Goal: Task Accomplishment & Management: Use online tool/utility

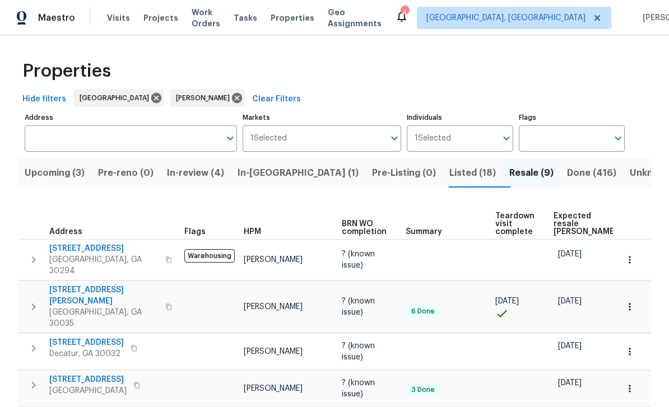
scroll to position [144, 0]
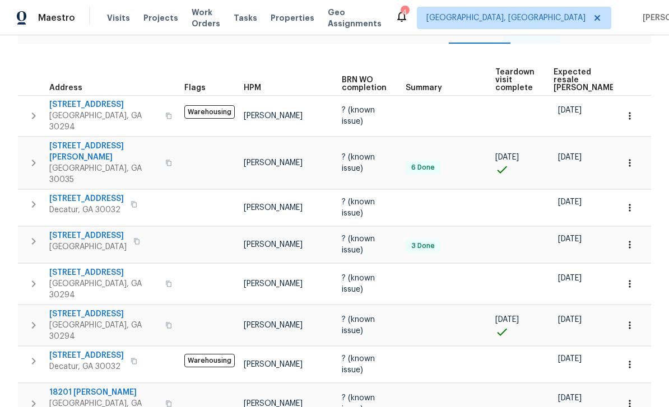
click at [110, 20] on span "Visits" at bounding box center [118, 17] width 23 height 11
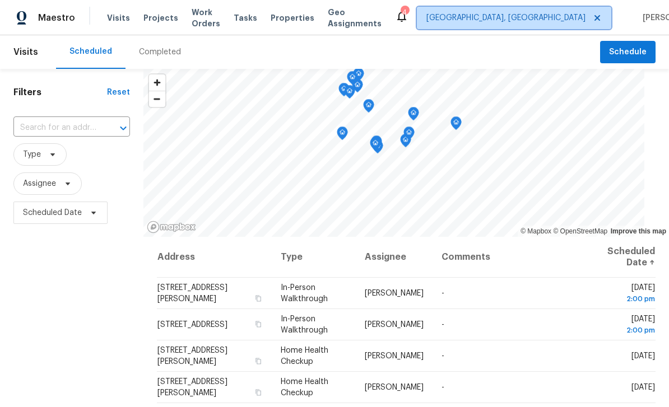
click at [531, 15] on span "Albuquerque, NM" at bounding box center [505, 17] width 159 height 11
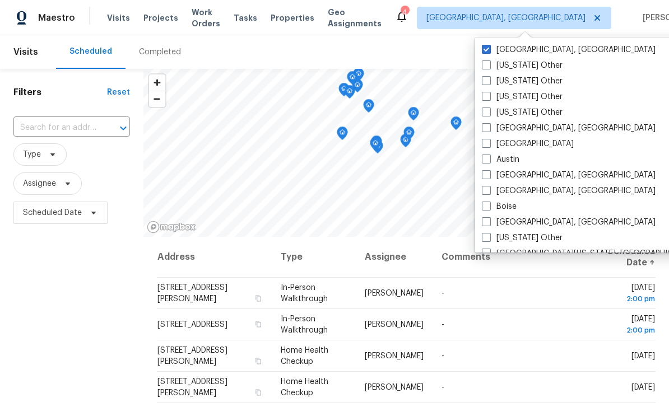
click at [494, 143] on label "[GEOGRAPHIC_DATA]" at bounding box center [528, 143] width 92 height 11
click at [489, 143] on input "[GEOGRAPHIC_DATA]" at bounding box center [485, 141] width 7 height 7
checkbox input "true"
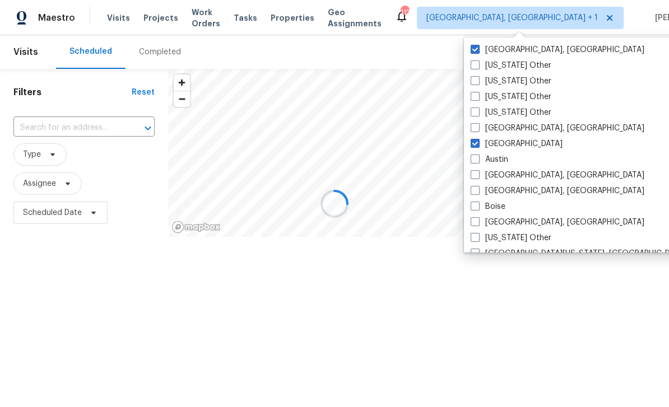
click at [512, 53] on label "[GEOGRAPHIC_DATA], [GEOGRAPHIC_DATA]" at bounding box center [558, 49] width 174 height 11
click at [478, 52] on input "[GEOGRAPHIC_DATA], [GEOGRAPHIC_DATA]" at bounding box center [474, 47] width 7 height 7
checkbox input "false"
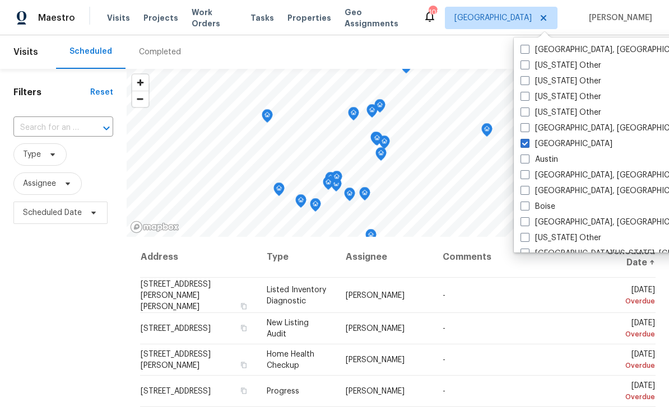
click at [49, 101] on div "Filters Reset ​ Type Assignee Scheduled Date" at bounding box center [63, 316] width 127 height 494
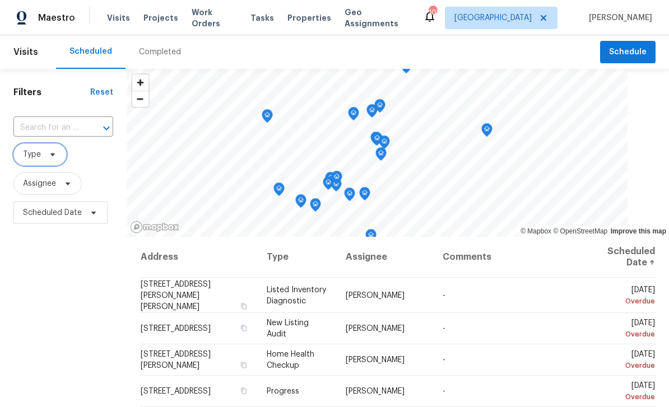
click at [40, 155] on span "Type" at bounding box center [32, 154] width 18 height 11
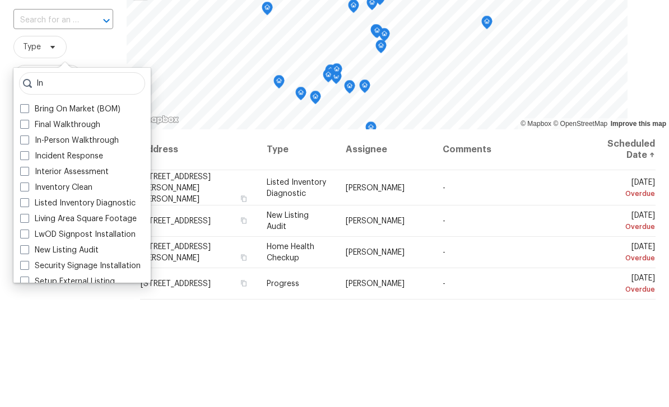
type input "In"
click at [53, 243] on label "In-Person Walkthrough" at bounding box center [69, 248] width 99 height 11
click at [27, 243] on input "In-Person Walkthrough" at bounding box center [23, 246] width 7 height 7
checkbox input "true"
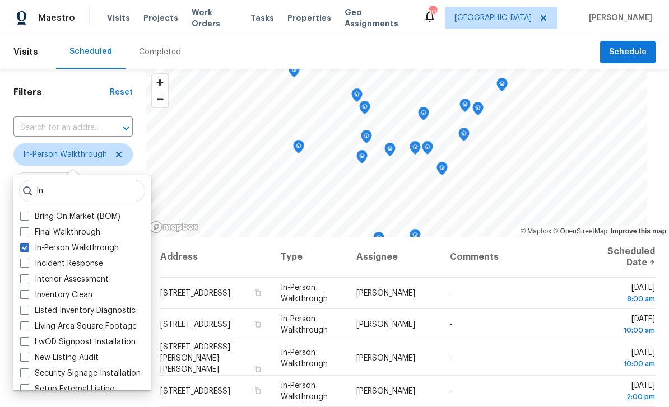
click at [53, 103] on div "Filters Reset ​ In-Person Walkthrough Assignee Scheduled Date" at bounding box center [73, 316] width 146 height 494
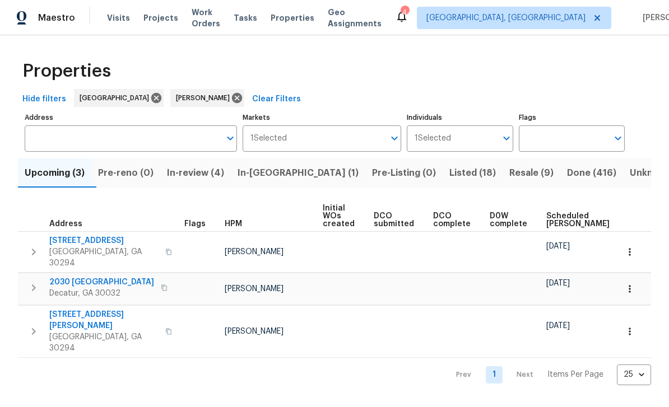
click at [449, 172] on span "Listed (18)" at bounding box center [472, 173] width 47 height 16
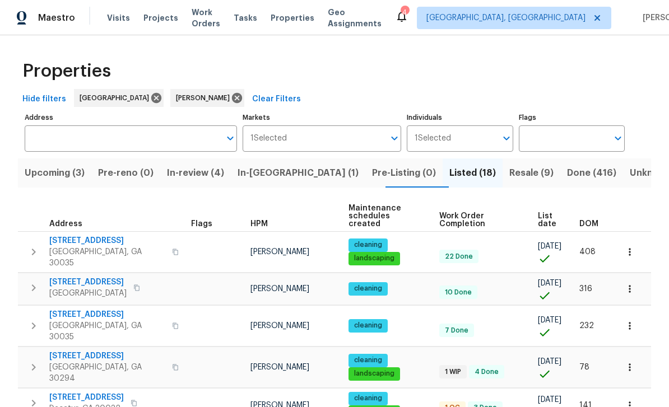
click at [215, 165] on button "In-review (4)" at bounding box center [195, 173] width 71 height 29
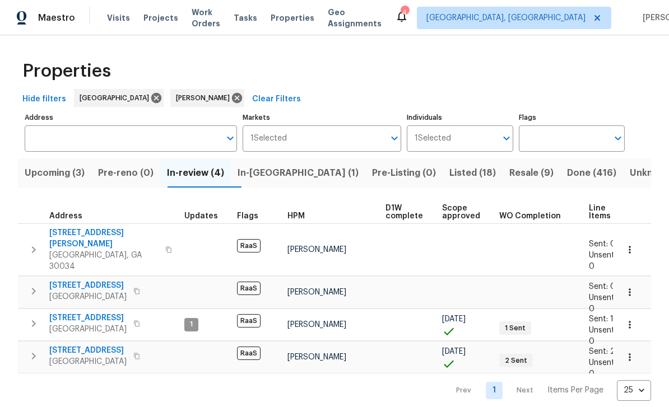
click at [110, 313] on span "5130 Cornwallis Ct" at bounding box center [87, 318] width 77 height 11
click at [75, 175] on span "Upcoming (3)" at bounding box center [55, 173] width 60 height 16
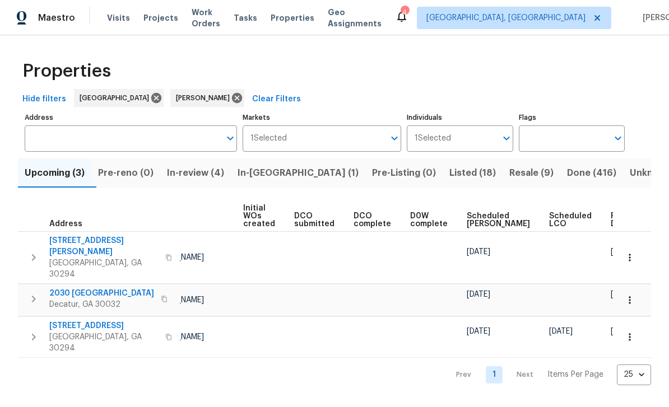
scroll to position [0, 79]
click at [476, 219] on span "Scheduled COE" at bounding box center [498, 220] width 63 height 16
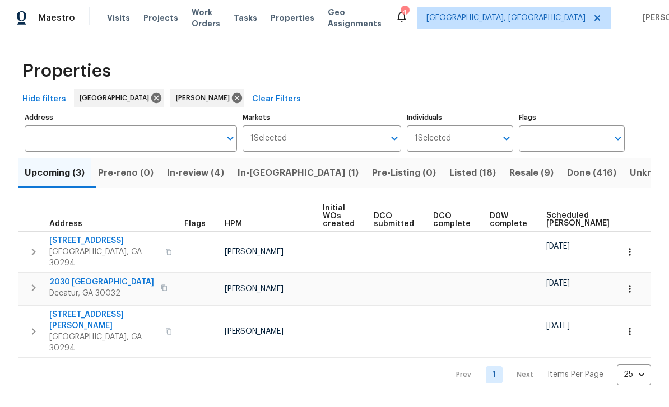
click at [105, 247] on span "4390 Northridge Trl" at bounding box center [103, 240] width 109 height 11
click at [221, 176] on span "In-review (4)" at bounding box center [195, 173] width 57 height 16
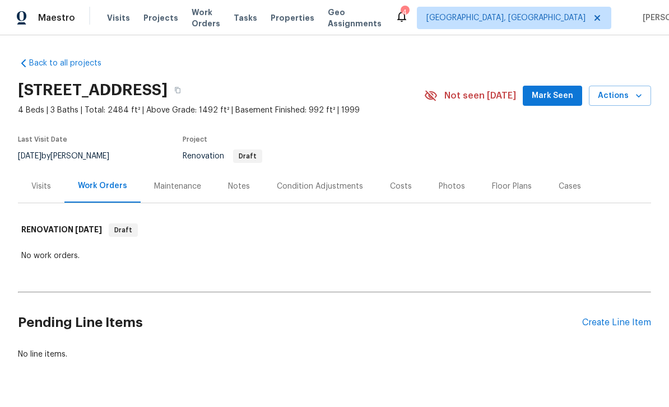
click at [341, 188] on div "Condition Adjustments" at bounding box center [320, 186] width 86 height 11
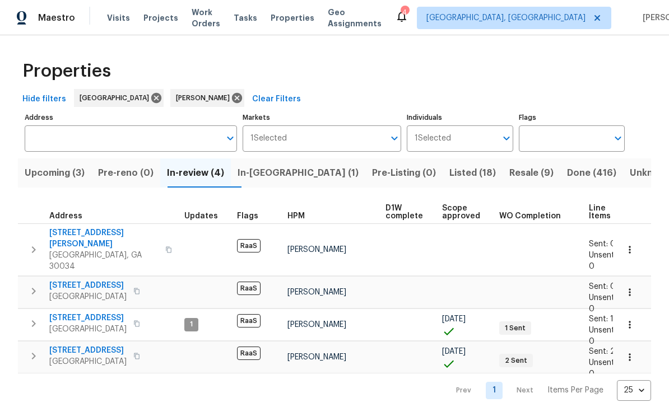
click at [509, 169] on span "Resale (9)" at bounding box center [531, 173] width 44 height 16
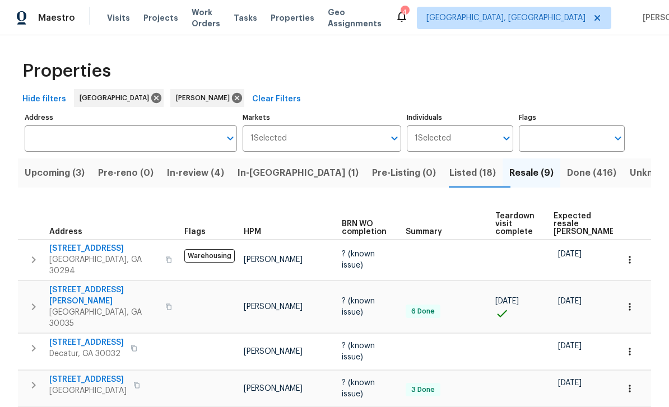
click at [220, 23] on span "Work Orders" at bounding box center [206, 18] width 29 height 22
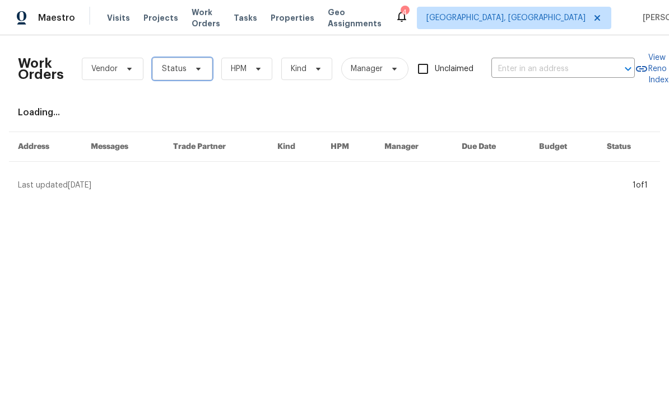
click at [199, 73] on icon at bounding box center [198, 68] width 9 height 9
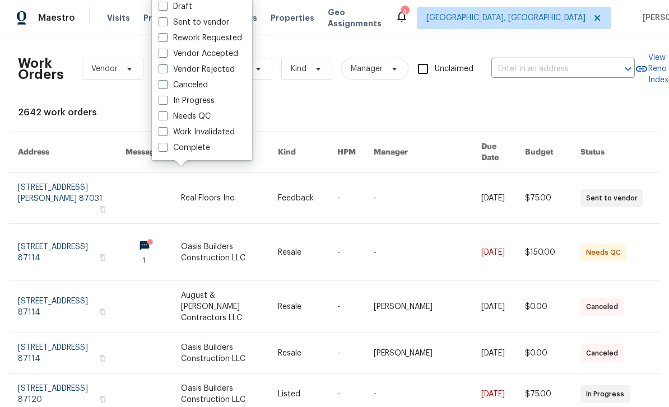
click at [210, 118] on label "Needs QC" at bounding box center [185, 116] width 52 height 11
click at [166, 118] on input "Needs QC" at bounding box center [162, 114] width 7 height 7
checkbox input "true"
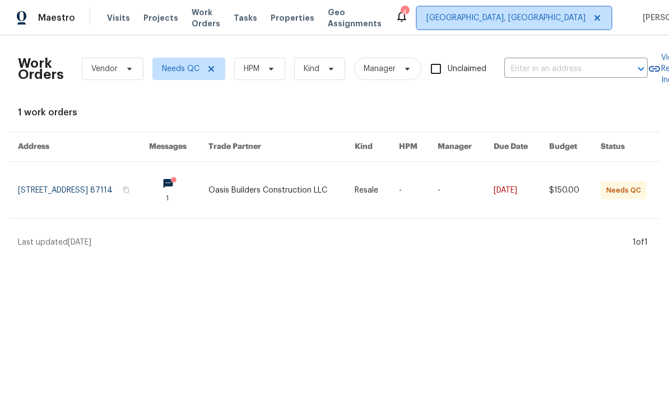
click at [509, 16] on span "[GEOGRAPHIC_DATA], [GEOGRAPHIC_DATA]" at bounding box center [505, 17] width 159 height 11
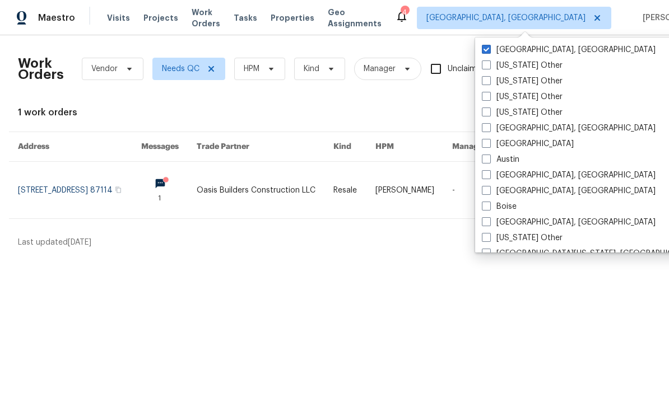
click at [489, 143] on span at bounding box center [486, 143] width 9 height 9
click at [489, 143] on input "[GEOGRAPHIC_DATA]" at bounding box center [485, 141] width 7 height 7
checkbox input "true"
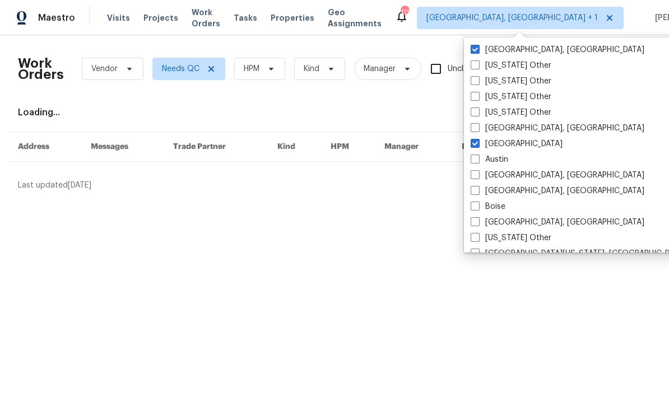
click at [492, 48] on label "[GEOGRAPHIC_DATA], [GEOGRAPHIC_DATA]" at bounding box center [558, 49] width 174 height 11
click at [478, 48] on input "[GEOGRAPHIC_DATA], [GEOGRAPHIC_DATA]" at bounding box center [474, 47] width 7 height 7
checkbox input "false"
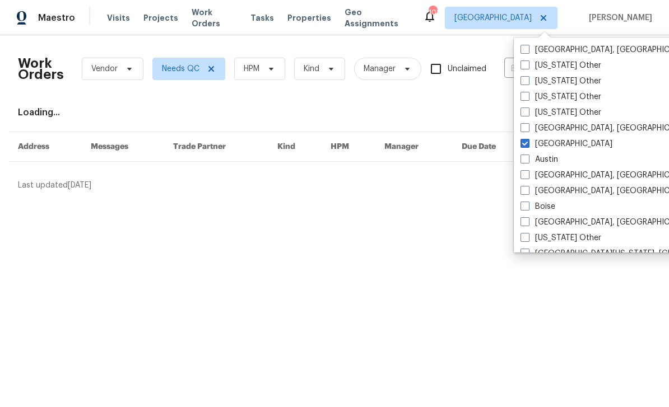
click at [386, 105] on div "Work Orders Vendor Needs QC HPM Kind Manager Unclaimed ​ View Reno Index Loadin…" at bounding box center [334, 117] width 633 height 147
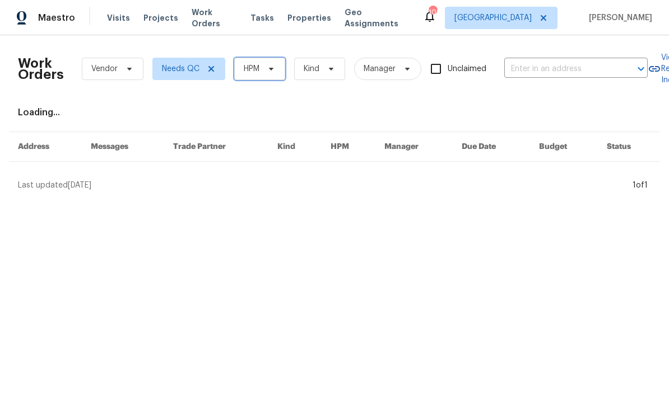
click at [273, 74] on span "HPM" at bounding box center [259, 69] width 51 height 22
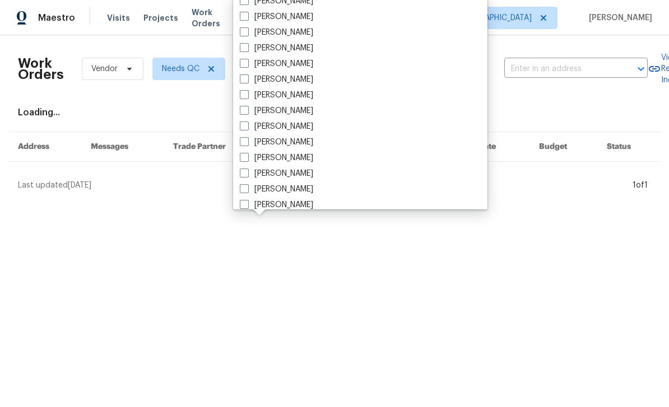
scroll to position [368, 0]
click at [299, 154] on label "[PERSON_NAME]" at bounding box center [276, 156] width 73 height 11
click at [247, 154] on input "[PERSON_NAME]" at bounding box center [243, 154] width 7 height 7
checkbox input "true"
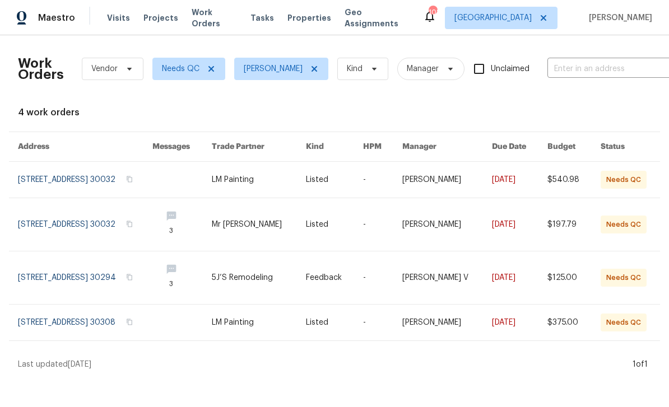
click at [135, 184] on link at bounding box center [85, 180] width 134 height 36
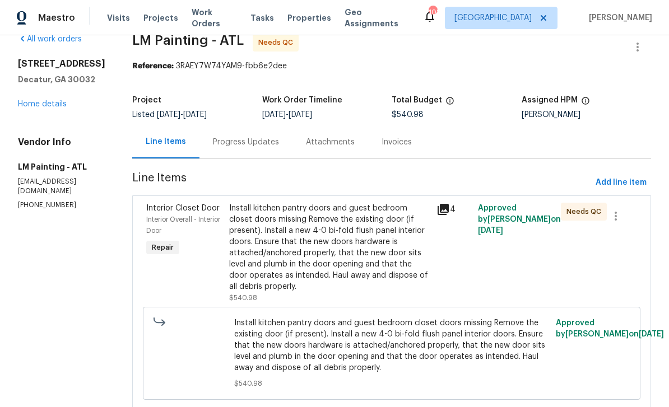
scroll to position [19, 0]
click at [422, 244] on div "Install kitchen pantry doors and guest bedroom closet doors missing Remove the …" at bounding box center [329, 248] width 201 height 90
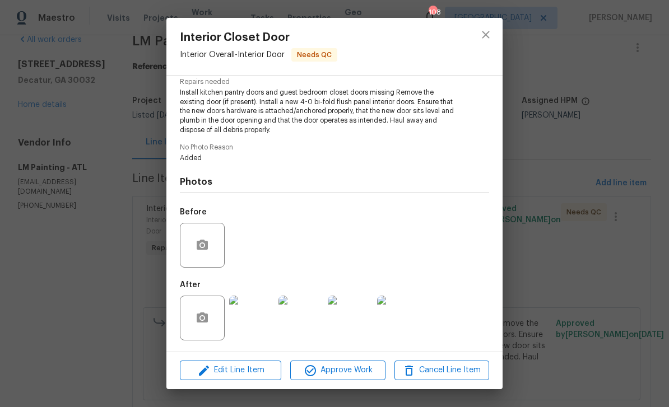
scroll to position [119, 0]
click at [272, 371] on span "Edit Line Item" at bounding box center [230, 371] width 95 height 14
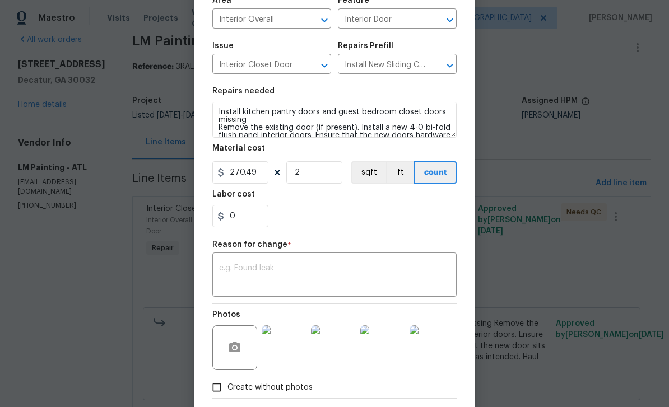
scroll to position [90, 0]
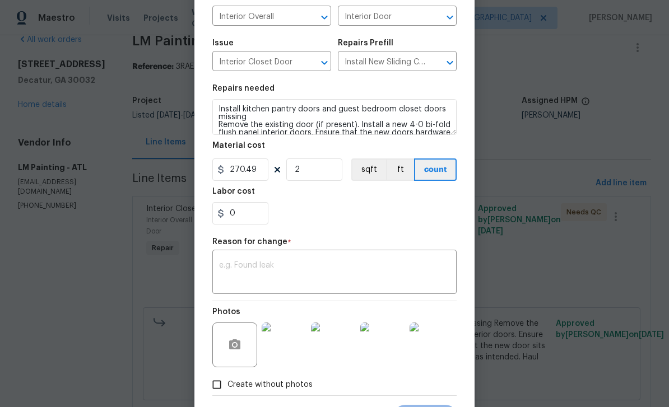
click at [328, 270] on textarea at bounding box center [334, 274] width 231 height 24
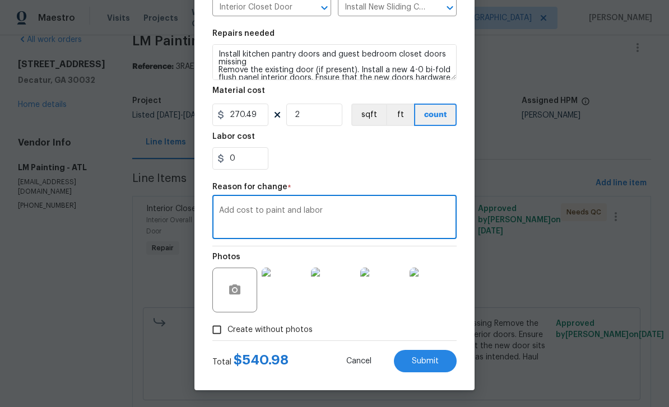
scroll to position [147, 0]
type textarea "Add cost to paint and labor"
click at [256, 114] on input "270.49" at bounding box center [240, 115] width 56 height 22
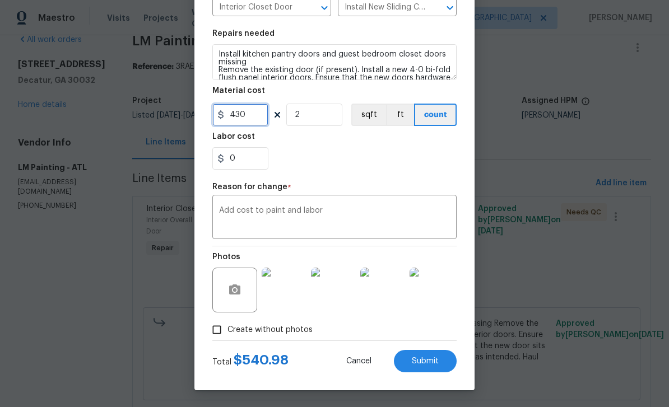
type input "430"
click at [425, 217] on textarea "Add cost to paint and labor" at bounding box center [334, 219] width 231 height 24
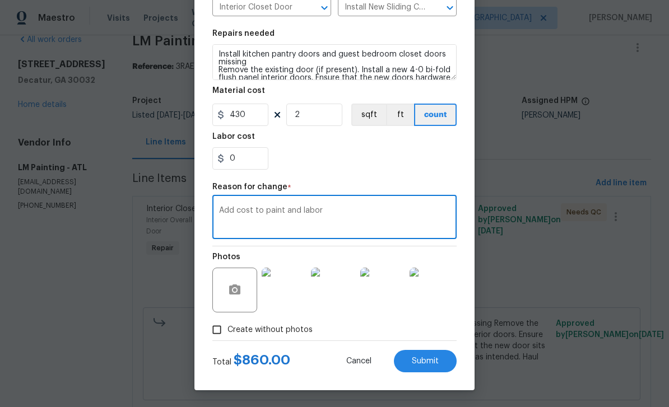
click at [440, 361] on button "Submit" at bounding box center [425, 361] width 63 height 22
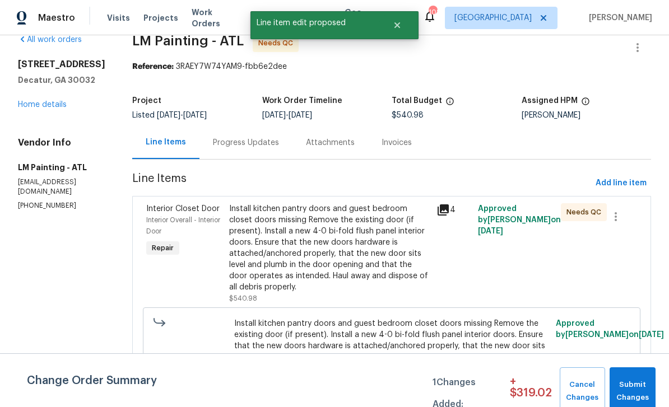
scroll to position [0, 0]
click at [644, 387] on span "Submit Changes" at bounding box center [632, 392] width 35 height 26
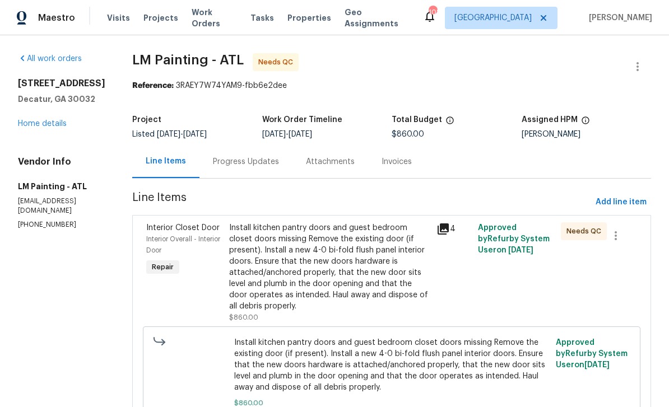
click at [449, 229] on icon at bounding box center [443, 229] width 11 height 11
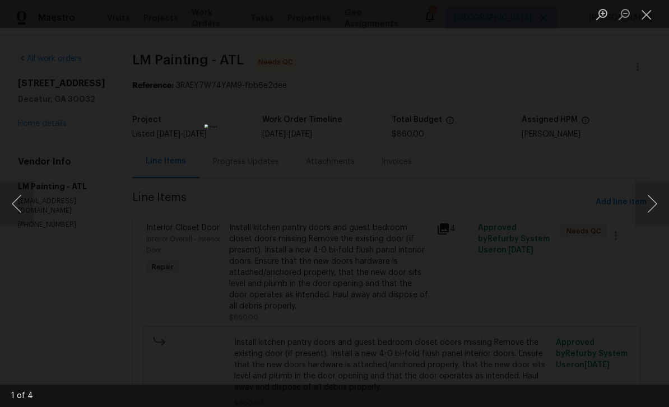
click at [648, 201] on button "Next image" at bounding box center [652, 204] width 34 height 45
click at [645, 205] on button "Next image" at bounding box center [652, 204] width 34 height 45
click at [648, 205] on button "Next image" at bounding box center [652, 204] width 34 height 45
click at [649, 206] on button "Next image" at bounding box center [652, 204] width 34 height 45
click at [651, 206] on button "Next image" at bounding box center [652, 204] width 34 height 45
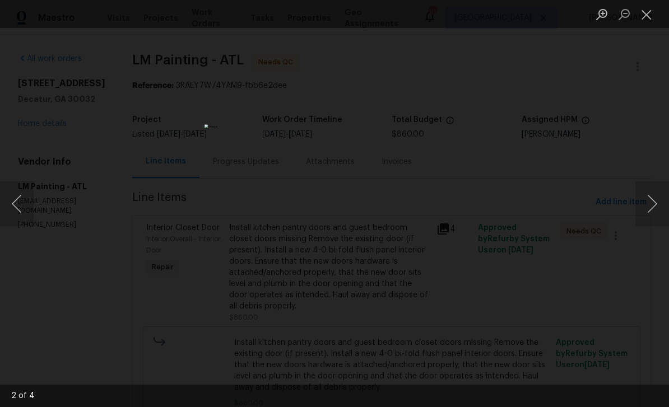
click at [645, 20] on button "Close lightbox" at bounding box center [646, 14] width 22 height 20
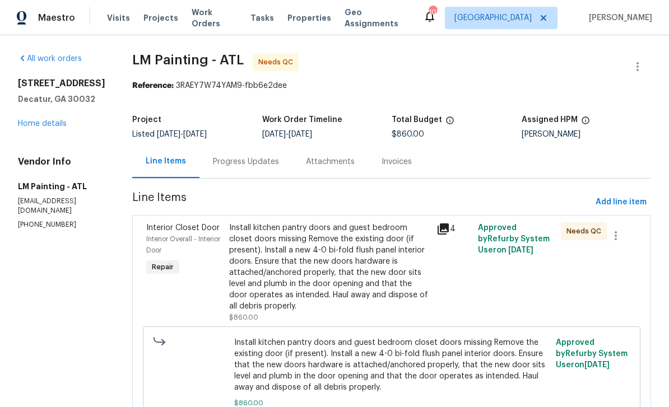
click at [430, 254] on div "Install kitchen pantry doors and guest bedroom closet doors missing Remove the …" at bounding box center [329, 267] width 201 height 90
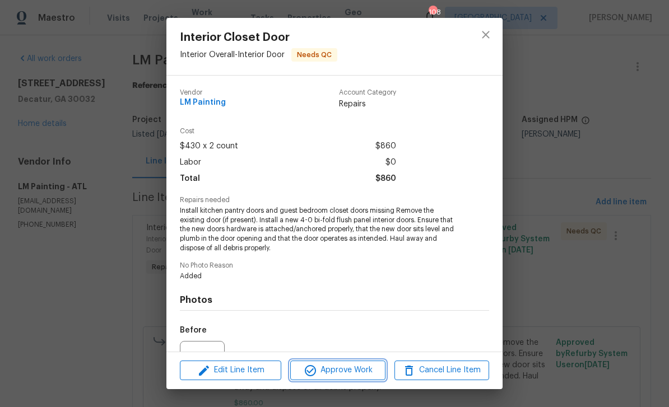
click at [364, 373] on span "Approve Work" at bounding box center [338, 371] width 88 height 14
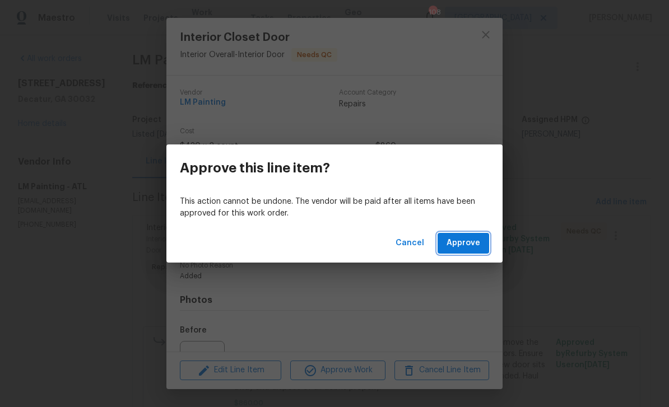
click at [473, 241] on span "Approve" at bounding box center [464, 243] width 34 height 14
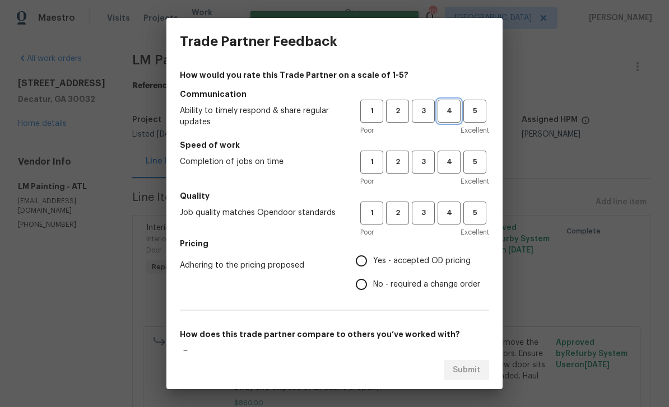
click at [449, 113] on span "4" at bounding box center [449, 111] width 21 height 13
click at [450, 164] on span "4" at bounding box center [449, 162] width 21 height 13
click at [457, 211] on span "4" at bounding box center [449, 213] width 21 height 13
click at [364, 273] on input "No - required a change order" at bounding box center [362, 285] width 24 height 24
radio input "true"
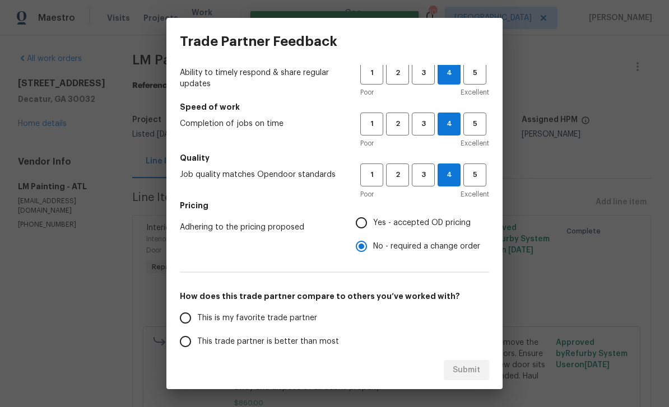
scroll to position [53, 0]
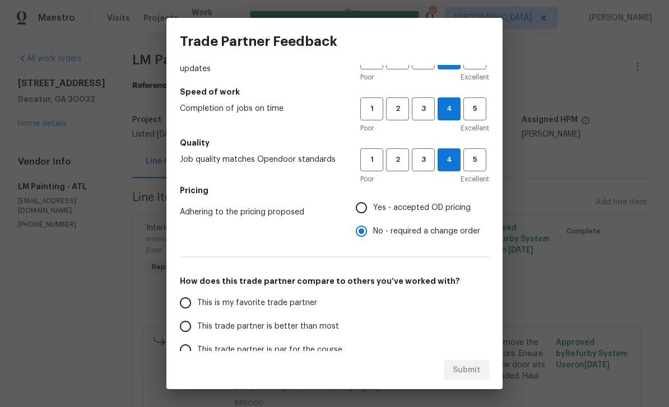
click at [188, 308] on input "This is my favorite trade partner" at bounding box center [186, 303] width 24 height 24
click at [470, 368] on span "Submit" at bounding box center [466, 371] width 27 height 14
radio input "true"
radio input "false"
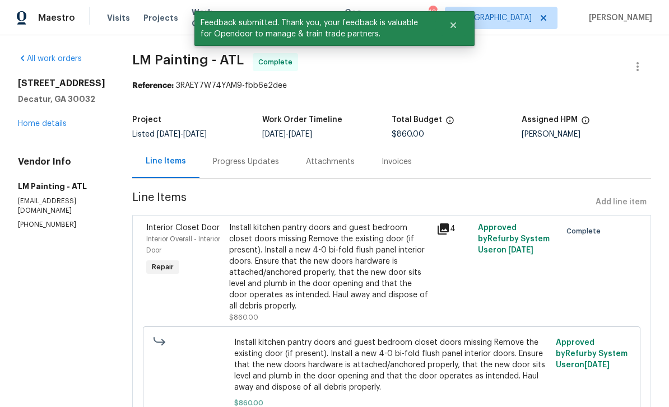
click at [192, 22] on span "Work Orders" at bounding box center [214, 18] width 45 height 22
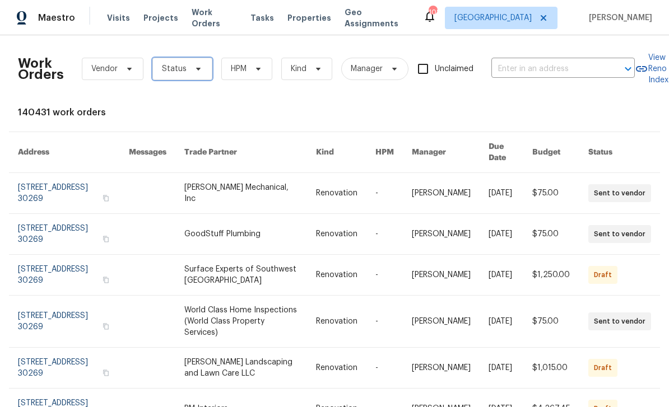
click at [197, 77] on span "Status" at bounding box center [182, 69] width 60 height 22
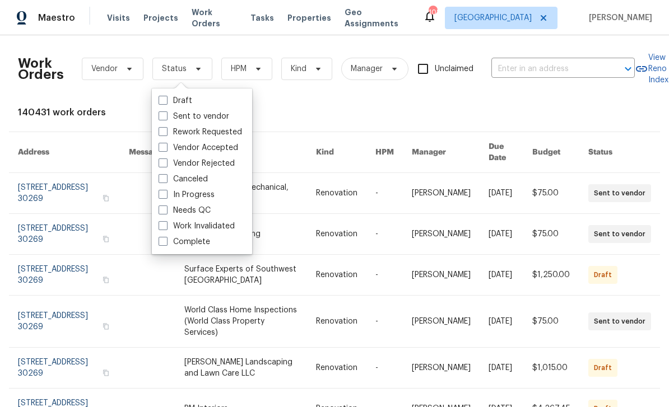
click at [210, 206] on label "Needs QC" at bounding box center [185, 210] width 52 height 11
click at [166, 206] on input "Needs QC" at bounding box center [162, 208] width 7 height 7
checkbox input "true"
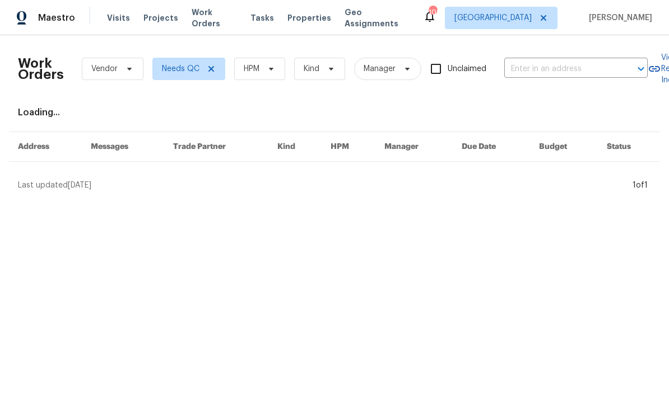
click at [266, 71] on span at bounding box center [269, 68] width 12 height 9
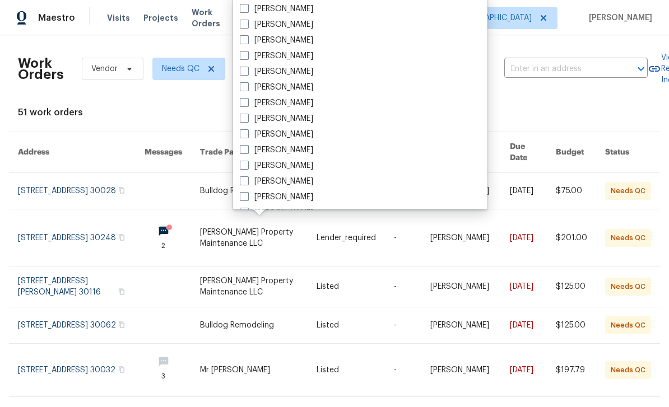
scroll to position [324, 0]
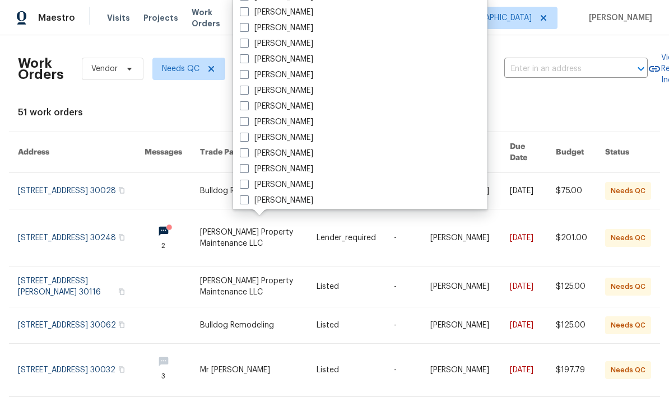
click at [296, 197] on label "[PERSON_NAME]" at bounding box center [276, 200] width 73 height 11
click at [247, 197] on input "[PERSON_NAME]" at bounding box center [243, 198] width 7 height 7
checkbox input "true"
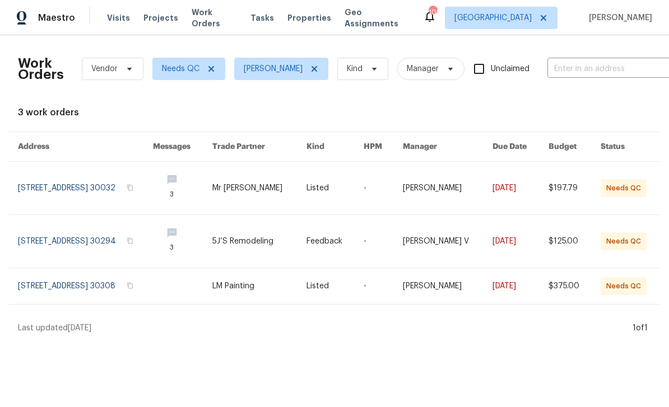
click at [153, 189] on link at bounding box center [85, 188] width 135 height 53
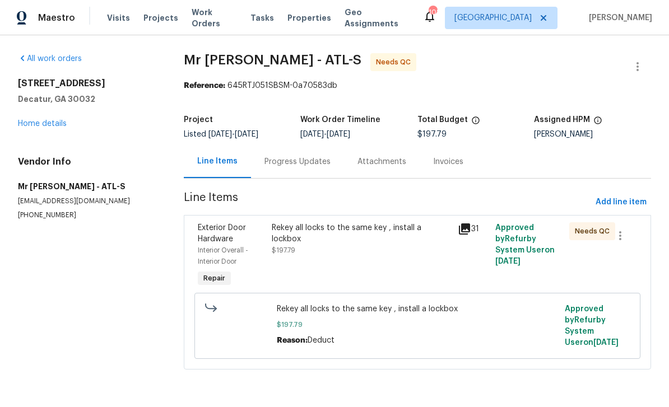
click at [405, 250] on div "Rekey all locks to the same key , install a lockbox $197.79" at bounding box center [361, 256] width 186 height 74
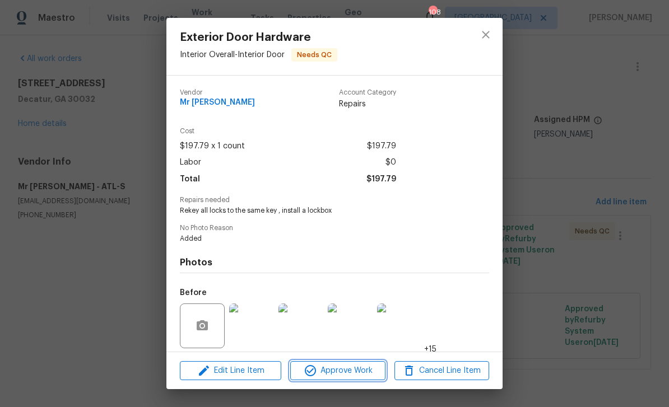
click at [368, 364] on button "Approve Work" at bounding box center [337, 371] width 95 height 20
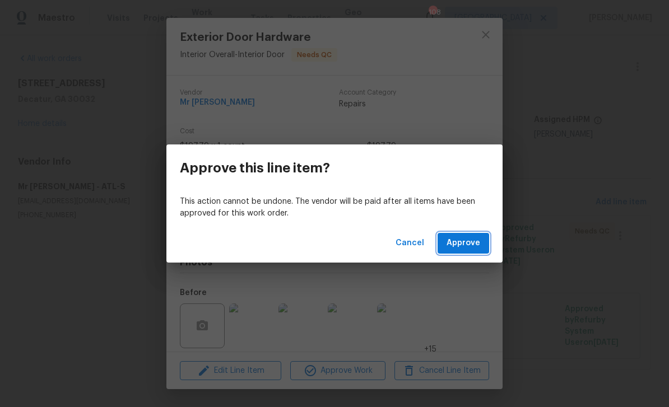
click at [480, 248] on button "Approve" at bounding box center [464, 243] width 52 height 21
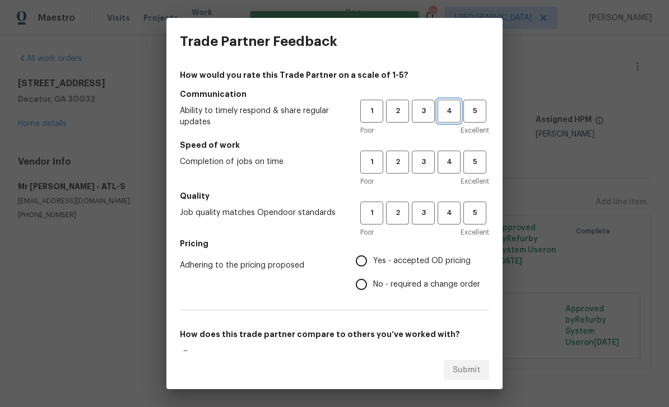
click at [448, 112] on span "4" at bounding box center [449, 111] width 21 height 13
click at [451, 160] on span "4" at bounding box center [449, 162] width 21 height 13
click at [453, 221] on button "4" at bounding box center [449, 213] width 23 height 23
click at [373, 262] on input "Yes - accepted OD pricing" at bounding box center [362, 261] width 24 height 24
radio input "true"
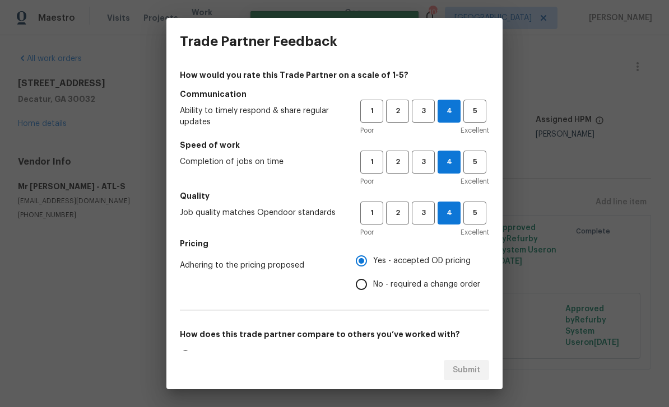
scroll to position [24, 0]
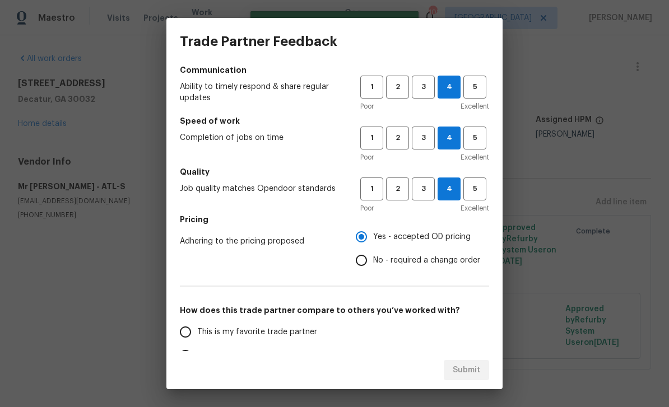
click at [191, 335] on input "This is my favorite trade partner" at bounding box center [186, 332] width 24 height 24
click at [468, 372] on span "Submit" at bounding box center [466, 371] width 27 height 14
radio input "true"
radio input "false"
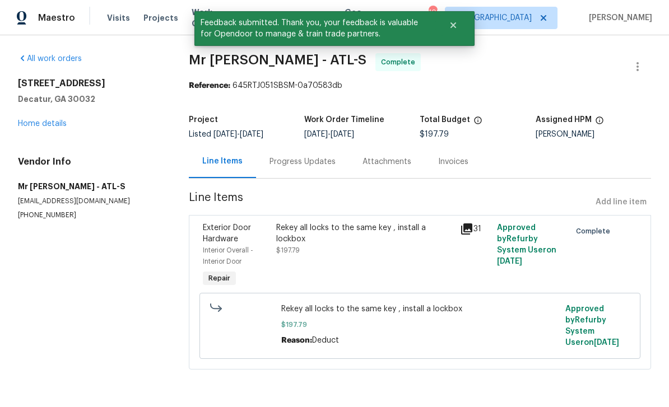
click at [192, 17] on span "Work Orders" at bounding box center [214, 18] width 45 height 22
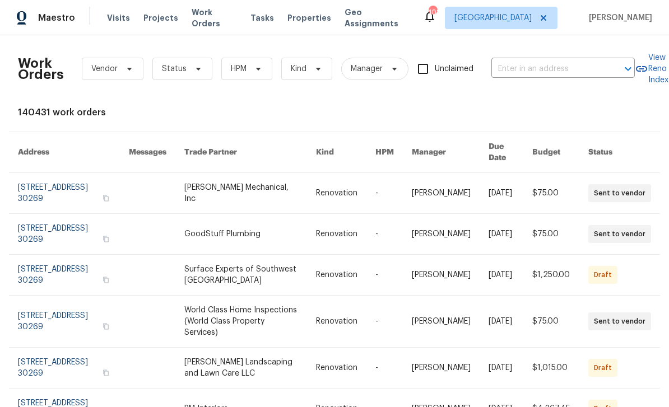
click at [225, 19] on span "Work Orders" at bounding box center [214, 18] width 45 height 22
click at [196, 74] on span "Status" at bounding box center [182, 69] width 60 height 22
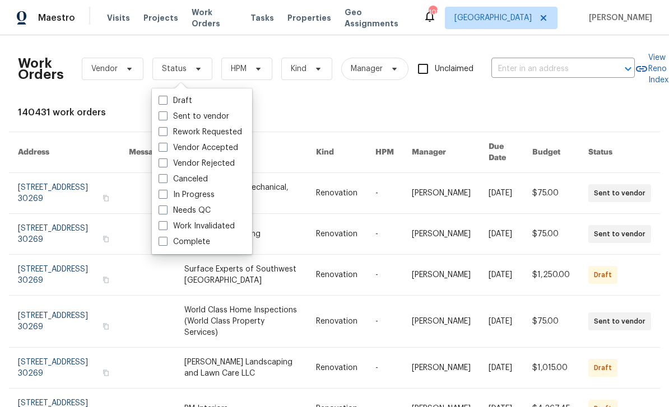
click at [209, 210] on label "Needs QC" at bounding box center [185, 210] width 52 height 11
click at [166, 210] on input "Needs QC" at bounding box center [162, 208] width 7 height 7
checkbox input "true"
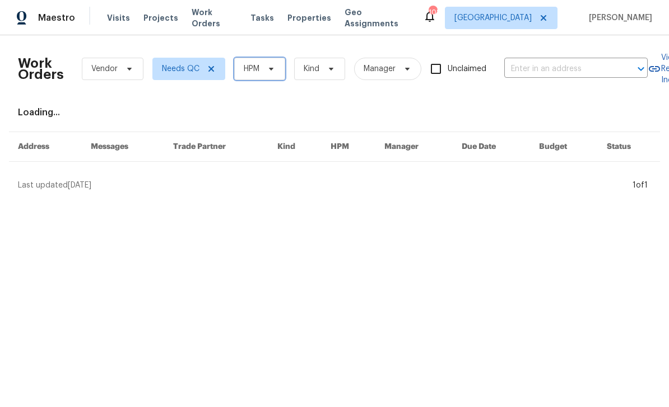
click at [268, 73] on span "HPM" at bounding box center [259, 69] width 51 height 22
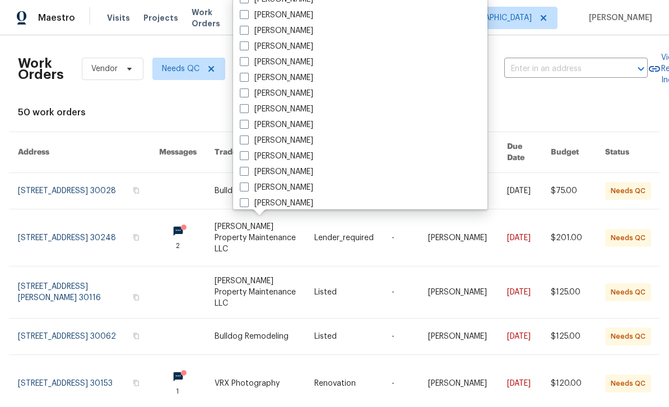
scroll to position [383, 0]
click at [298, 142] on label "[PERSON_NAME]" at bounding box center [276, 141] width 73 height 11
click at [247, 142] on input "[PERSON_NAME]" at bounding box center [243, 139] width 7 height 7
checkbox input "true"
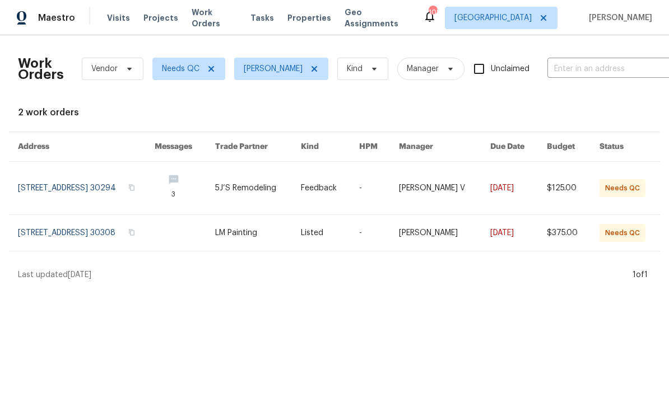
click at [155, 229] on link at bounding box center [86, 233] width 137 height 36
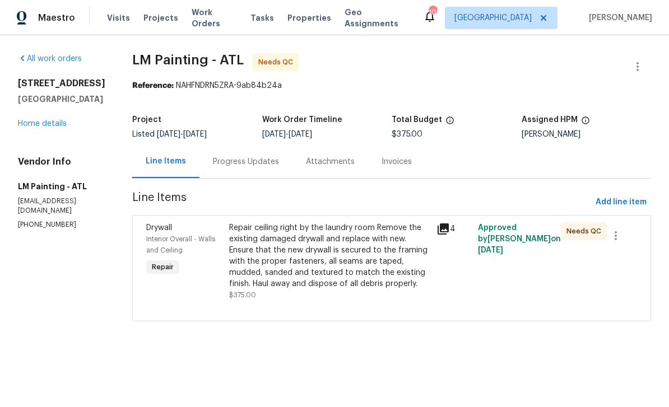
click at [364, 275] on div "Repair ceiling right by the laundry room Remove the existing damaged drywall an…" at bounding box center [329, 255] width 201 height 67
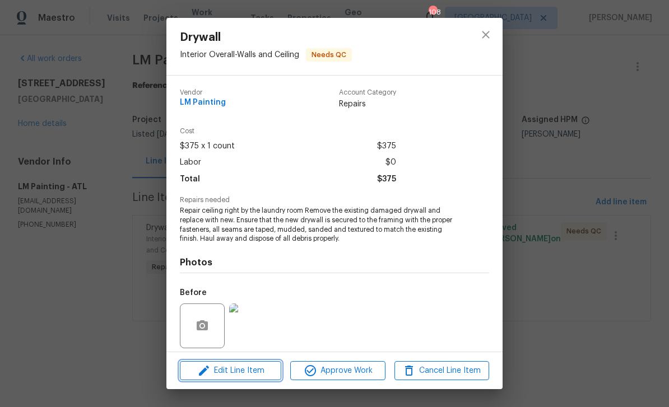
click at [269, 367] on span "Edit Line Item" at bounding box center [230, 371] width 95 height 14
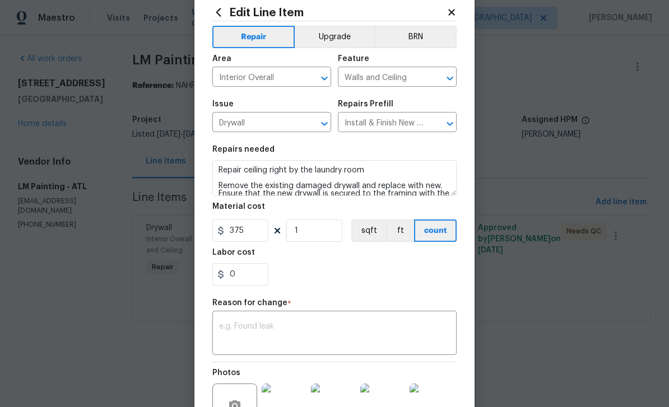
scroll to position [33, 0]
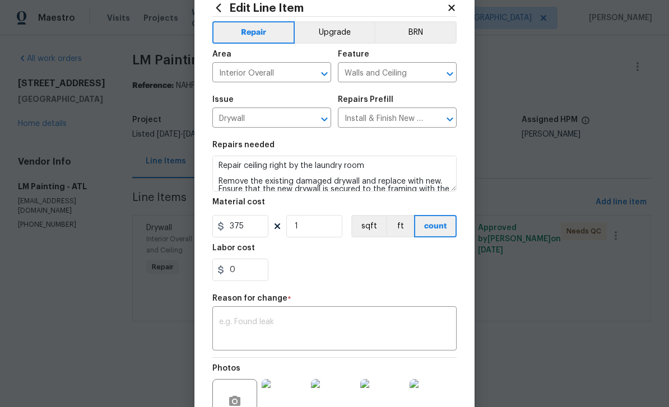
click at [300, 323] on textarea at bounding box center [334, 330] width 231 height 24
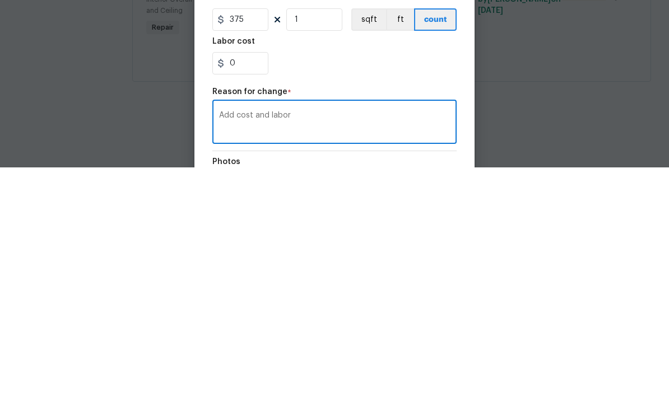
scroll to position [0, 0]
type textarea "Add cost and labor"
click at [260, 248] on input "375" at bounding box center [240, 259] width 56 height 22
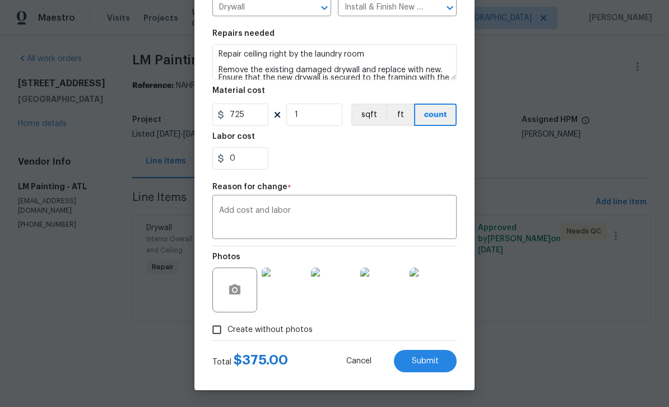
scroll to position [147, 0]
type input "725"
click at [224, 331] on input "Create without photos" at bounding box center [216, 329] width 21 height 21
checkbox input "false"
click at [441, 351] on button "Submit" at bounding box center [425, 361] width 63 height 22
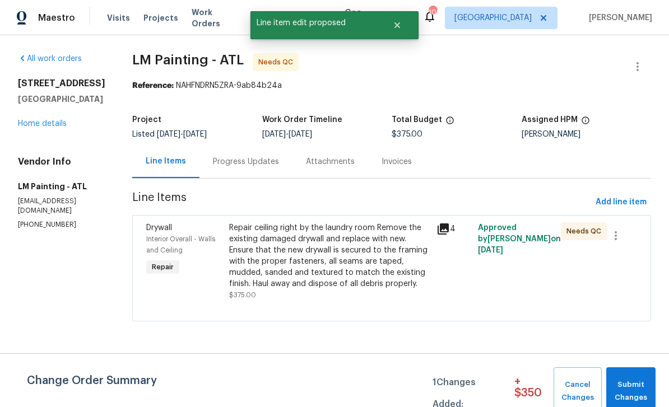
scroll to position [0, 0]
click at [642, 382] on span "Submit Changes" at bounding box center [631, 392] width 38 height 26
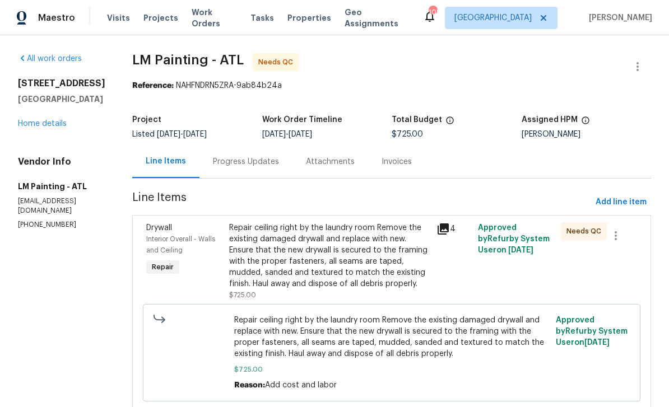
click at [449, 232] on icon at bounding box center [443, 229] width 11 height 11
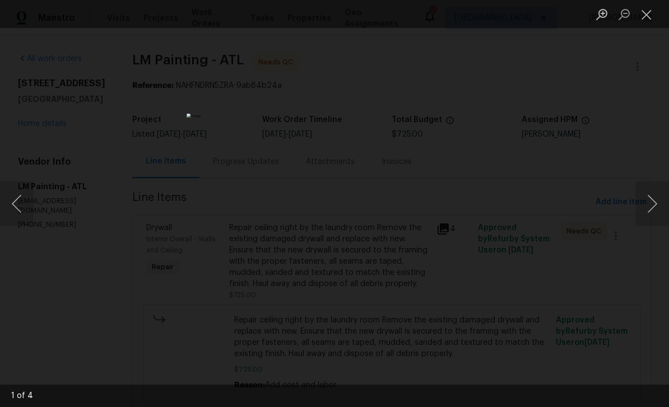
click at [652, 206] on button "Next image" at bounding box center [652, 204] width 34 height 45
click at [648, 211] on button "Next image" at bounding box center [652, 204] width 34 height 45
click at [654, 205] on button "Next image" at bounding box center [652, 204] width 34 height 45
click at [652, 205] on button "Next image" at bounding box center [652, 204] width 34 height 45
click at [654, 207] on button "Next image" at bounding box center [652, 204] width 34 height 45
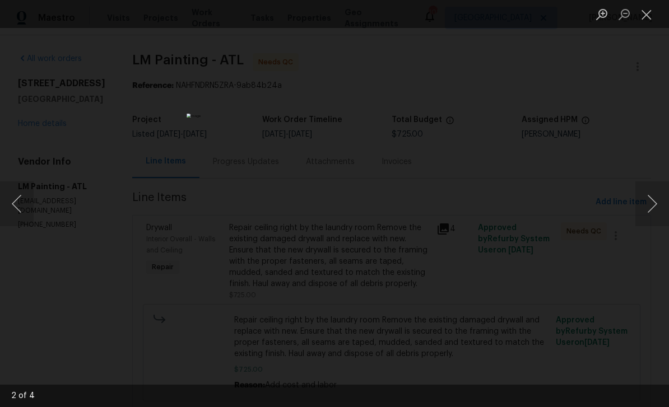
click at [655, 206] on button "Next image" at bounding box center [652, 204] width 34 height 45
click at [646, 15] on button "Close lightbox" at bounding box center [646, 14] width 22 height 20
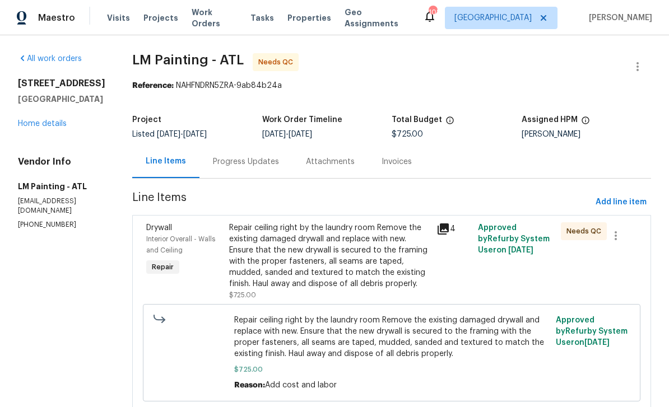
click at [430, 253] on div "Repair ceiling right by the laundry room Remove the existing damaged drywall an…" at bounding box center [329, 255] width 201 height 67
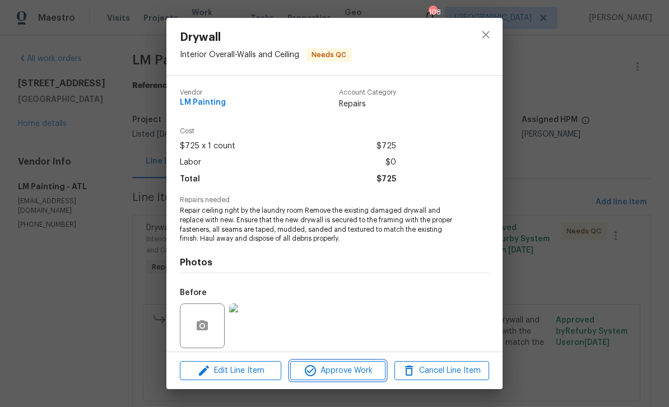
click at [363, 376] on span "Approve Work" at bounding box center [338, 371] width 88 height 14
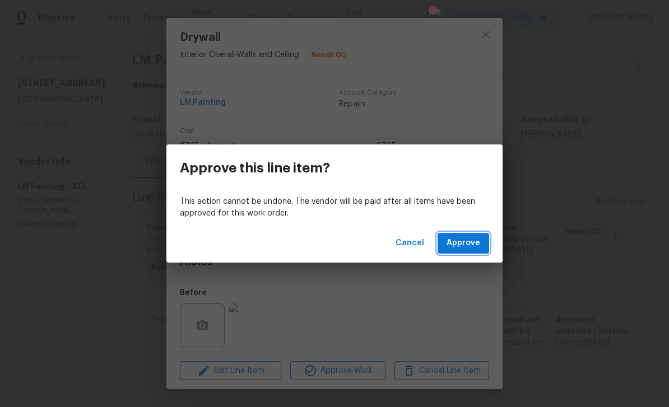
click at [478, 239] on span "Approve" at bounding box center [464, 243] width 34 height 14
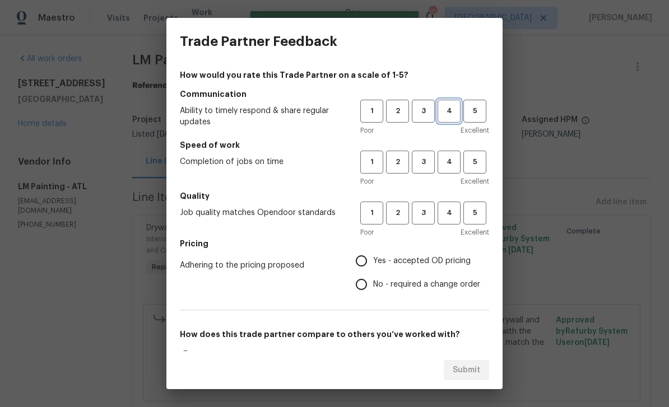
click at [454, 109] on span "4" at bounding box center [449, 111] width 21 height 13
click at [456, 165] on span "4" at bounding box center [449, 162] width 21 height 13
click at [458, 213] on span "4" at bounding box center [449, 213] width 21 height 13
click at [365, 264] on input "Yes - accepted OD pricing" at bounding box center [362, 261] width 24 height 24
radio input "true"
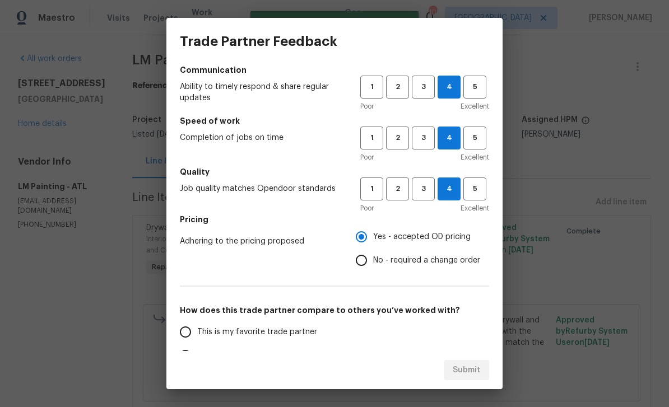
scroll to position [26, 0]
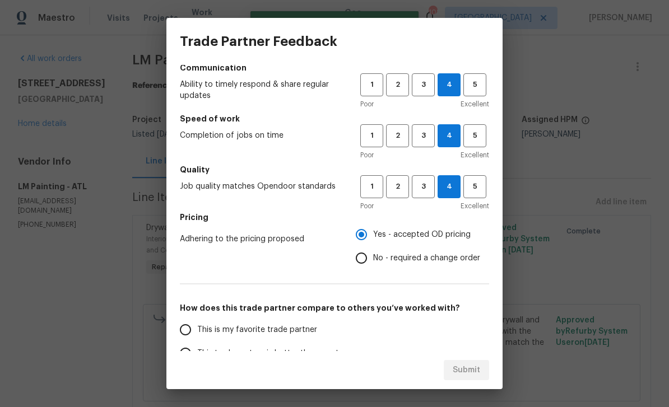
click at [185, 334] on input "This is my favorite trade partner" at bounding box center [186, 330] width 24 height 24
click at [479, 370] on span "Submit" at bounding box center [466, 371] width 27 height 14
radio input "true"
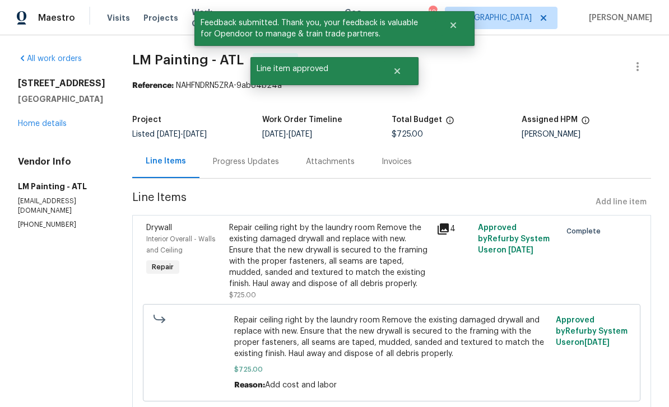
click at [55, 128] on link "Home details" at bounding box center [42, 124] width 49 height 8
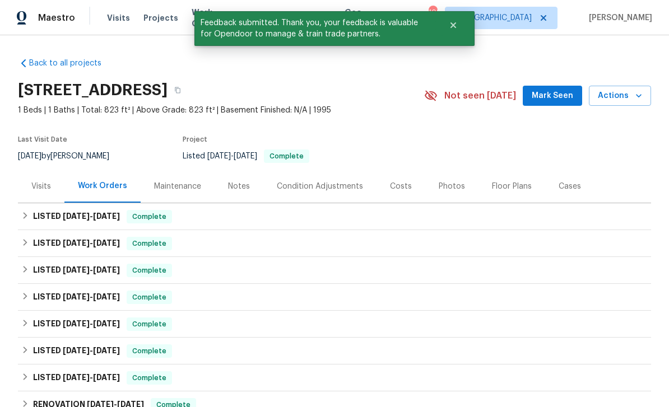
click at [192, 18] on span "Work Orders" at bounding box center [214, 18] width 45 height 22
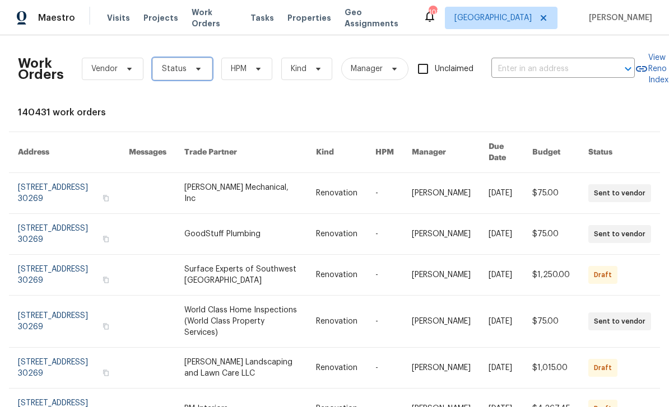
click at [196, 69] on icon at bounding box center [198, 69] width 4 height 3
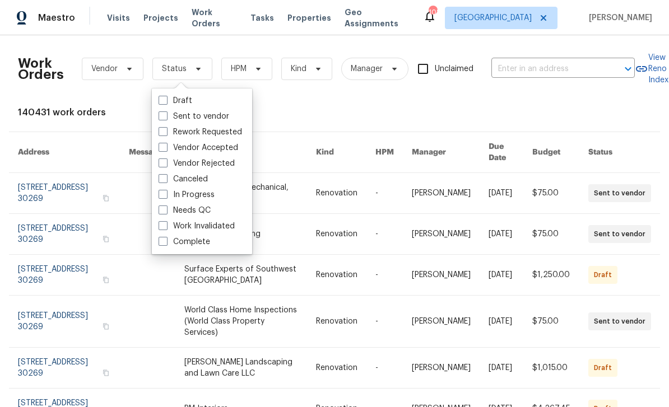
click at [208, 208] on label "Needs QC" at bounding box center [185, 210] width 52 height 11
click at [166, 208] on input "Needs QC" at bounding box center [162, 208] width 7 height 7
checkbox input "true"
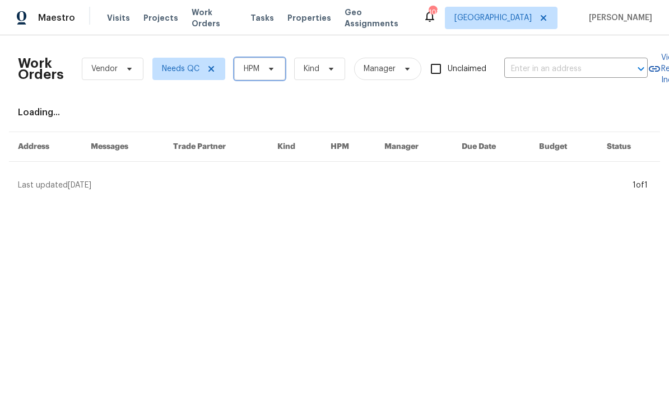
click at [266, 73] on span at bounding box center [269, 68] width 12 height 9
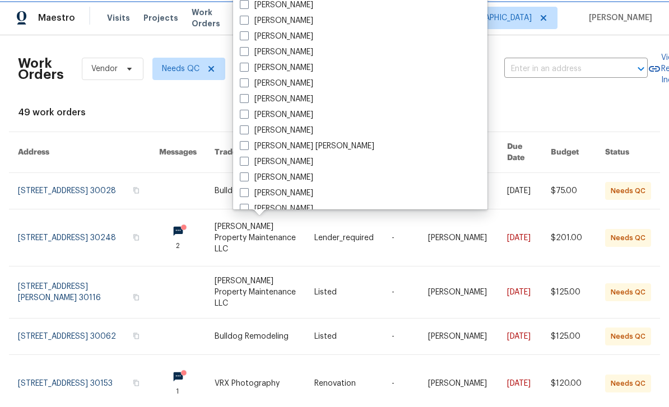
scroll to position [466, 0]
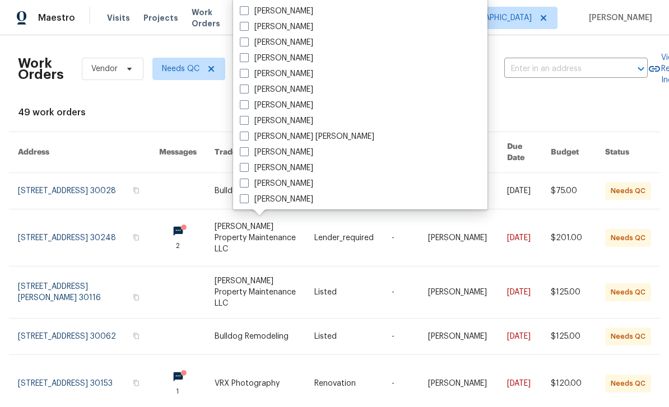
click at [298, 57] on label "[PERSON_NAME]" at bounding box center [276, 58] width 73 height 11
click at [247, 57] on input "[PERSON_NAME]" at bounding box center [243, 56] width 7 height 7
checkbox input "true"
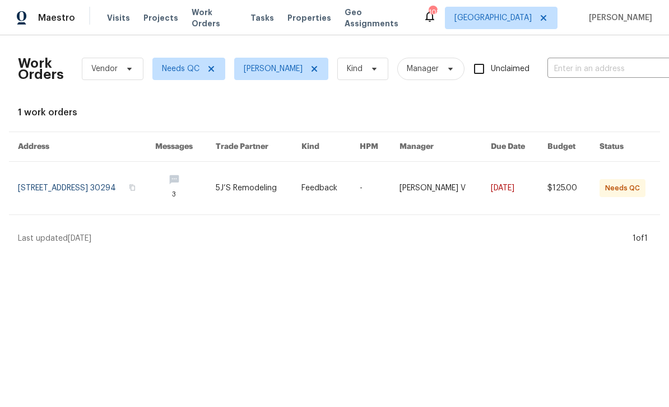
click at [150, 188] on link at bounding box center [86, 188] width 137 height 53
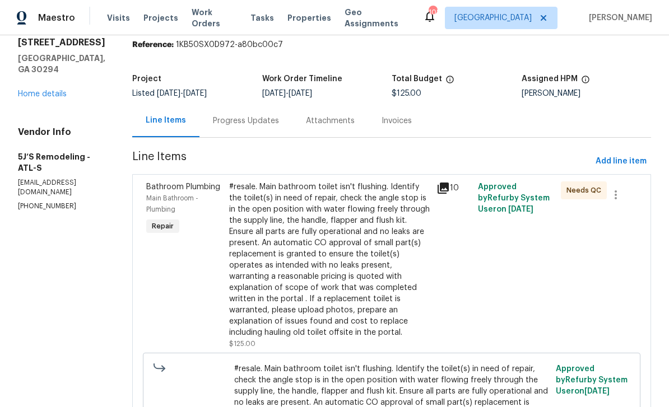
scroll to position [40, 0]
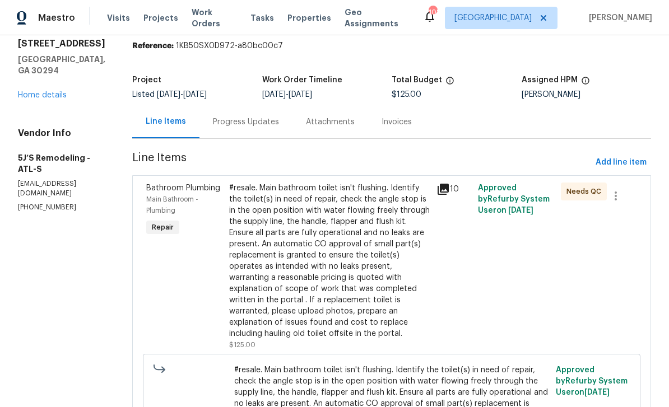
click at [271, 119] on div "Progress Updates" at bounding box center [246, 122] width 66 height 11
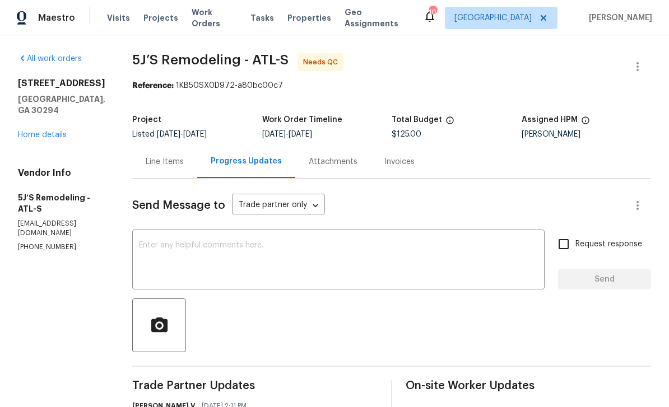
click at [181, 163] on div "Line Items" at bounding box center [165, 161] width 38 height 11
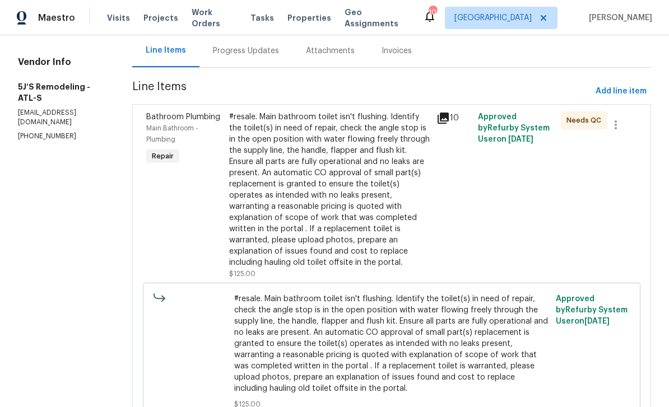
scroll to position [110, 0]
click at [446, 120] on icon at bounding box center [442, 118] width 13 height 13
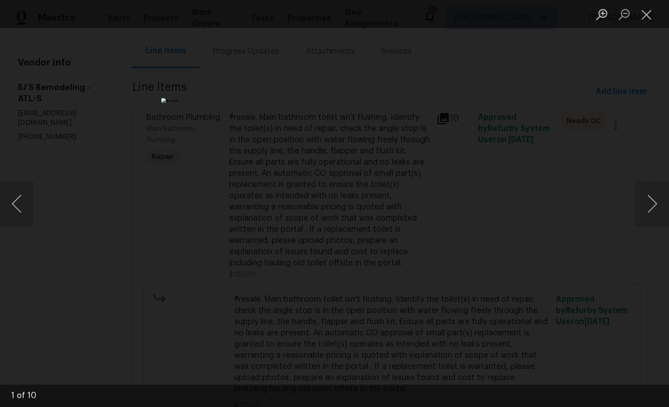
click at [652, 206] on button "Next image" at bounding box center [652, 204] width 34 height 45
click at [653, 206] on button "Next image" at bounding box center [652, 204] width 34 height 45
click at [653, 216] on button "Next image" at bounding box center [652, 204] width 34 height 45
click at [652, 211] on button "Next image" at bounding box center [652, 204] width 34 height 45
click at [651, 207] on button "Next image" at bounding box center [652, 204] width 34 height 45
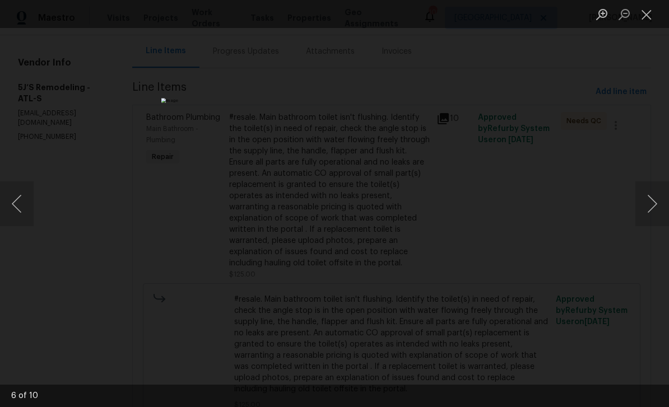
click at [650, 208] on button "Next image" at bounding box center [652, 204] width 34 height 45
click at [649, 210] on button "Next image" at bounding box center [652, 204] width 34 height 45
click at [648, 212] on button "Next image" at bounding box center [652, 204] width 34 height 45
click at [645, 217] on button "Next image" at bounding box center [652, 204] width 34 height 45
click at [646, 15] on button "Close lightbox" at bounding box center [646, 14] width 22 height 20
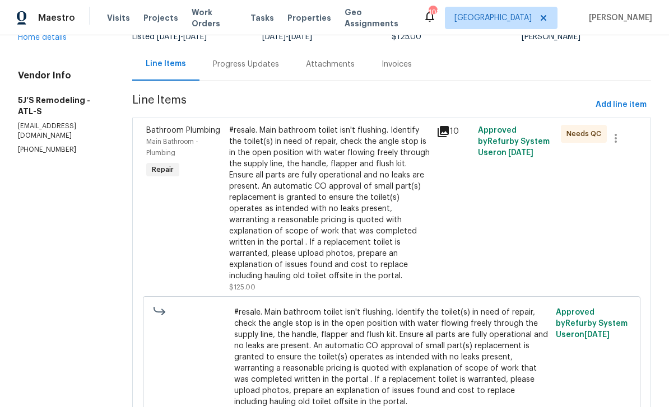
scroll to position [102, 0]
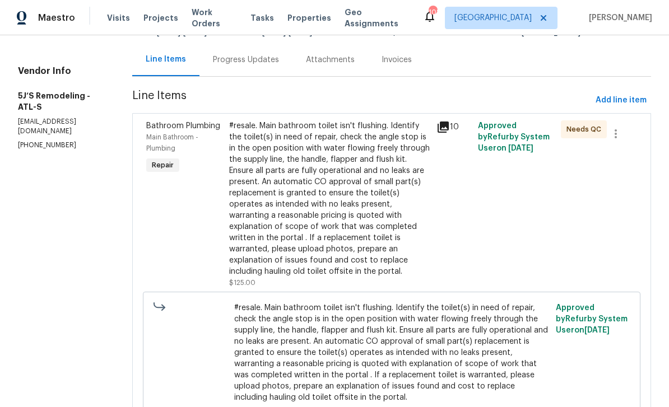
click at [424, 221] on div "#resale. Main bathroom toilet isn't flushing. Identify the toilet(s) in need of…" at bounding box center [329, 198] width 201 height 157
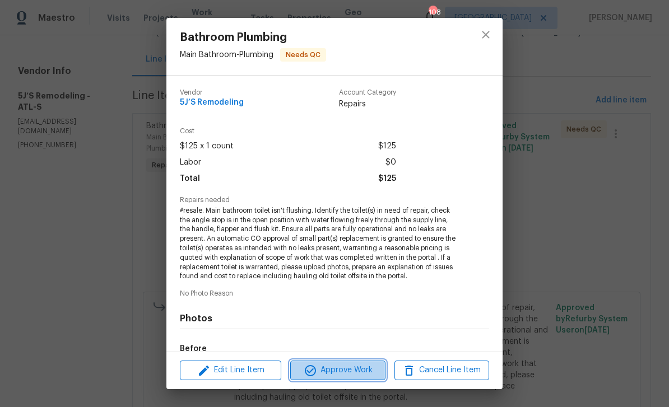
click at [343, 368] on span "Approve Work" at bounding box center [338, 371] width 88 height 14
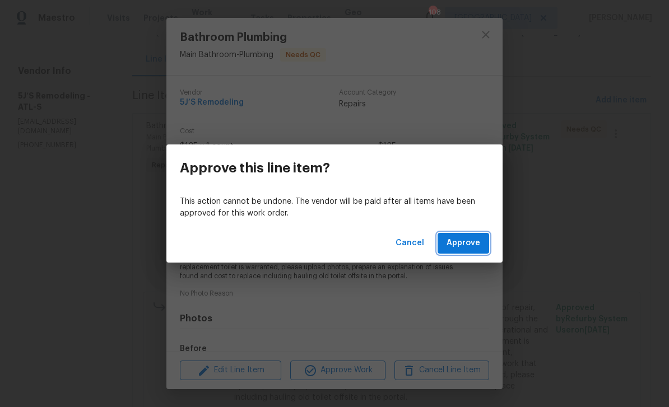
click at [483, 235] on button "Approve" at bounding box center [464, 243] width 52 height 21
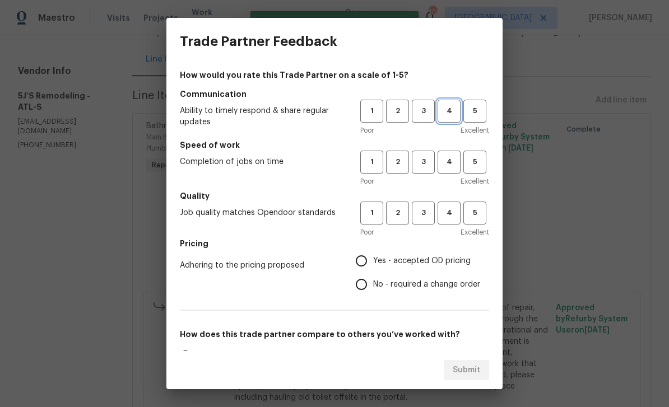
click at [451, 115] on span "4" at bounding box center [449, 111] width 21 height 13
click at [449, 166] on span "4" at bounding box center [449, 162] width 21 height 13
click at [453, 203] on button "4" at bounding box center [449, 213] width 23 height 23
click at [368, 268] on input "Yes - accepted OD pricing" at bounding box center [362, 261] width 24 height 24
radio input "true"
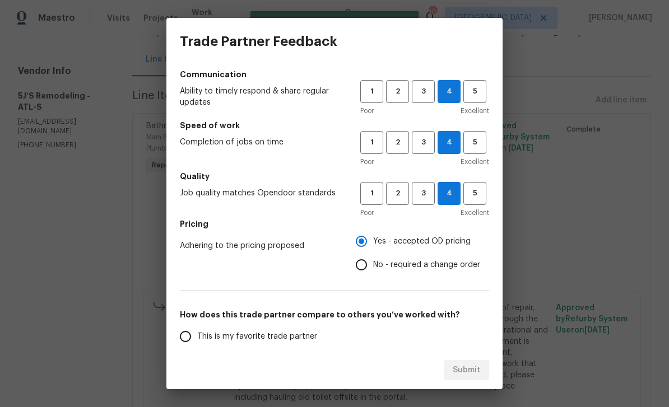
scroll to position [21, 0]
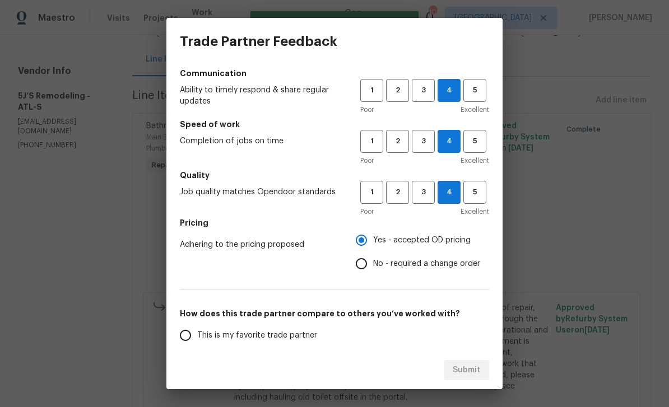
click at [183, 341] on input "This is my favorite trade partner" at bounding box center [186, 336] width 24 height 24
click at [472, 375] on span "Submit" at bounding box center [466, 371] width 27 height 14
radio input "true"
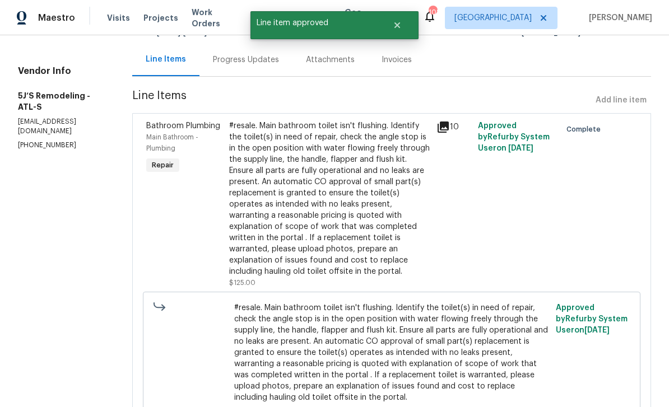
radio input "false"
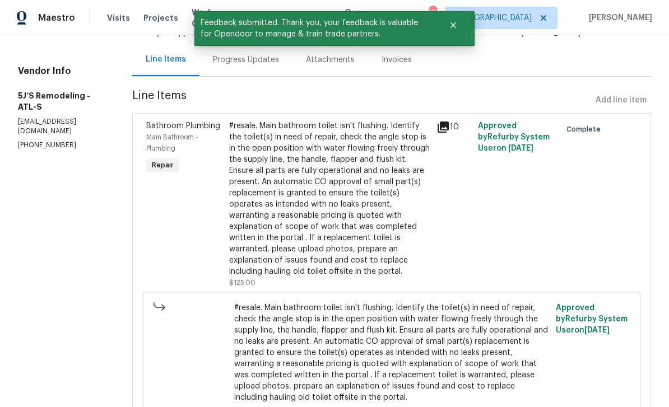
click at [192, 19] on span "Work Orders" at bounding box center [214, 18] width 45 height 22
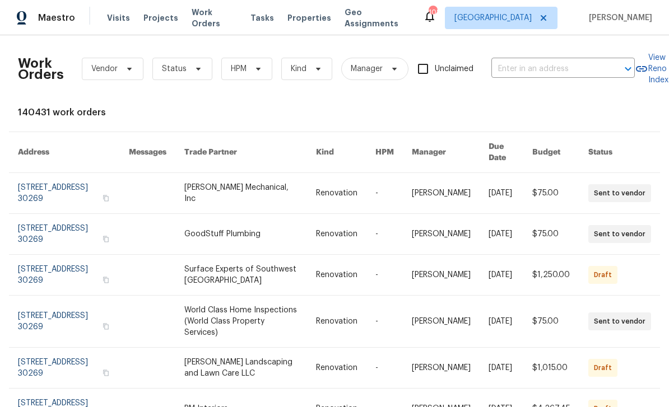
click at [216, 23] on span "Work Orders" at bounding box center [214, 18] width 45 height 22
click at [195, 77] on span "Status" at bounding box center [182, 69] width 60 height 22
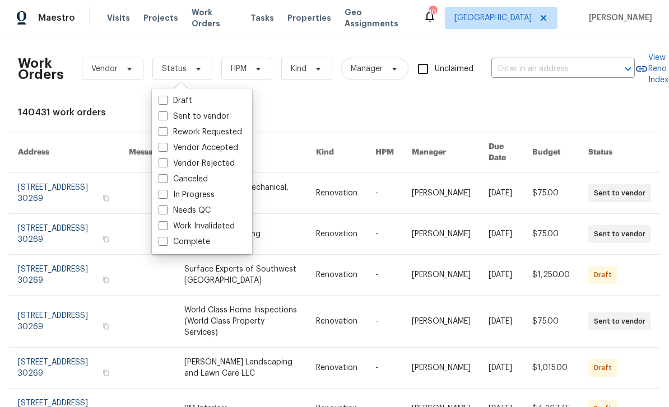
click at [210, 199] on label "In Progress" at bounding box center [187, 194] width 56 height 11
click at [166, 197] on input "In Progress" at bounding box center [162, 192] width 7 height 7
checkbox input "true"
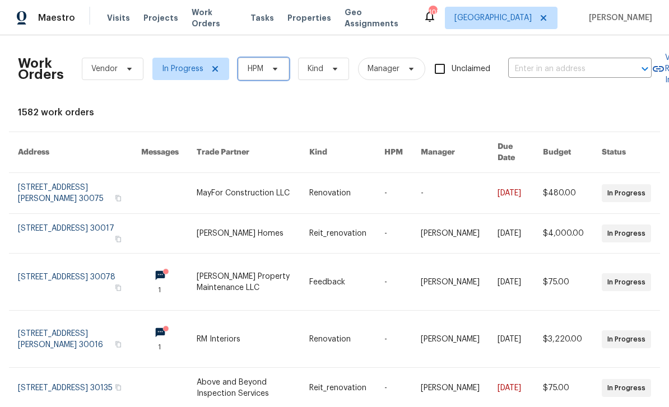
click at [275, 74] on span "HPM" at bounding box center [263, 69] width 51 height 22
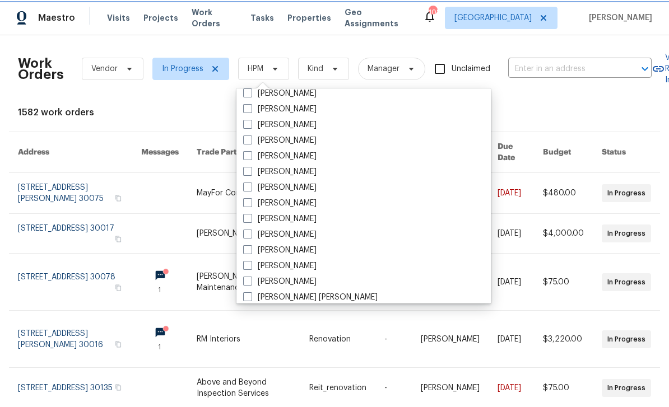
scroll to position [416, 0]
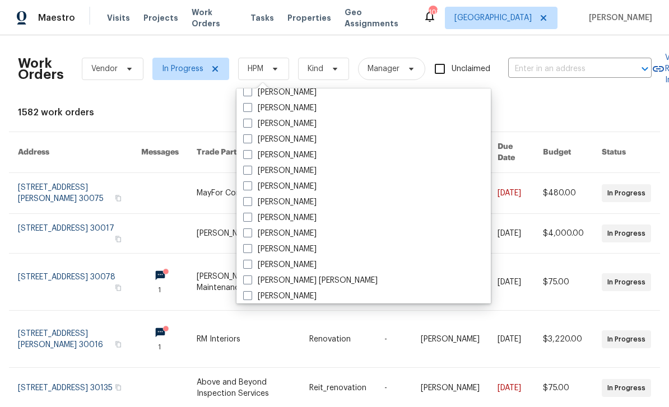
click at [299, 202] on label "[PERSON_NAME]" at bounding box center [279, 202] width 73 height 11
click at [250, 202] on input "[PERSON_NAME]" at bounding box center [246, 200] width 7 height 7
checkbox input "true"
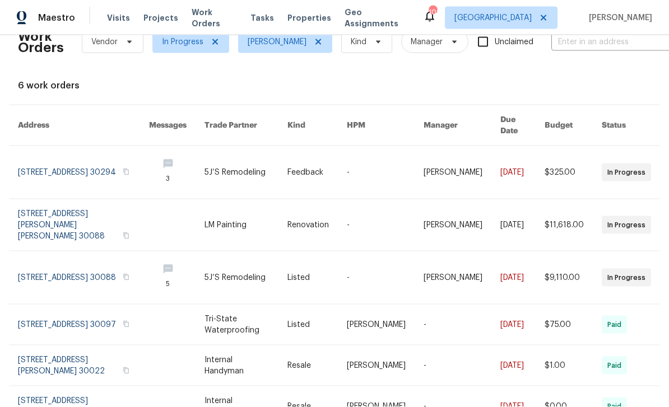
scroll to position [36, 0]
click at [127, 252] on link at bounding box center [83, 278] width 131 height 53
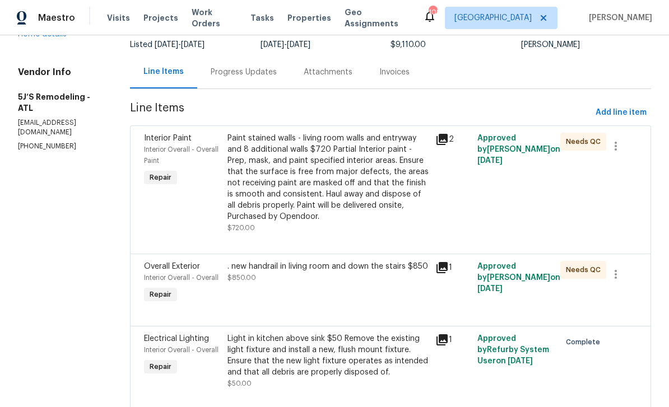
scroll to position [90, 0]
click at [257, 75] on div "Progress Updates" at bounding box center [244, 72] width 66 height 11
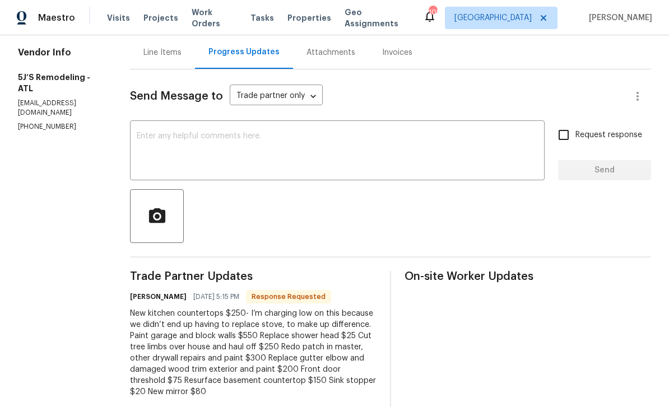
scroll to position [89, 0]
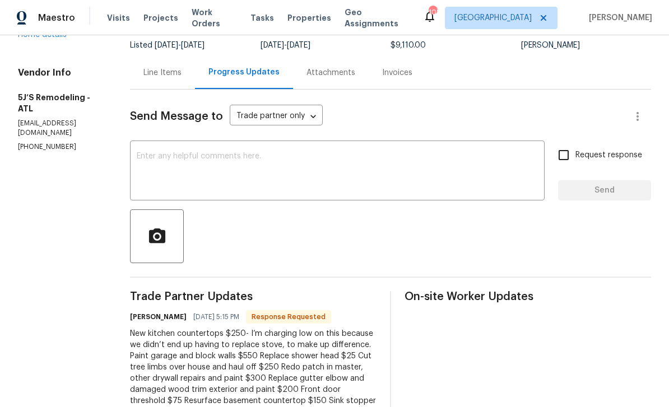
click at [173, 77] on div "Line Items" at bounding box center [162, 72] width 38 height 11
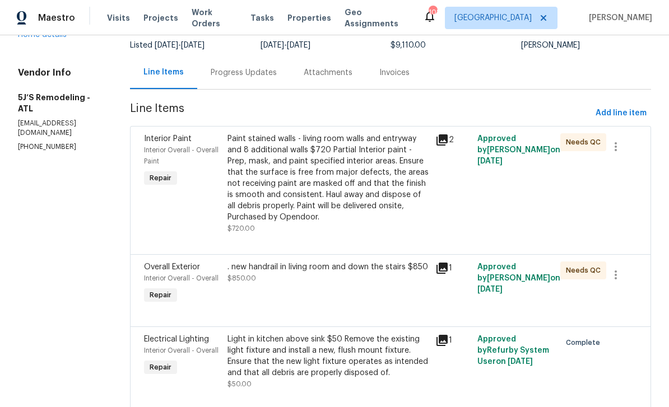
click at [442, 143] on icon at bounding box center [441, 139] width 11 height 11
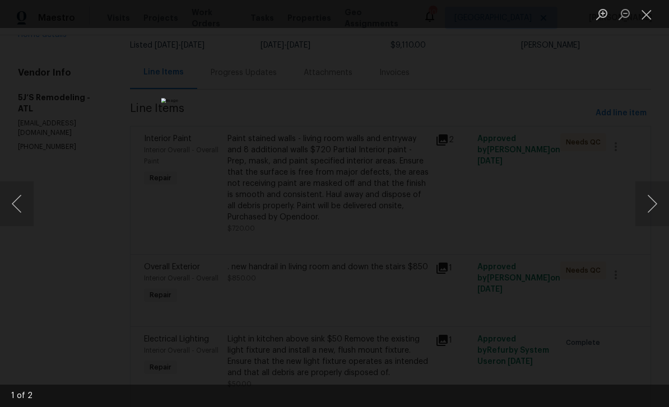
click at [651, 206] on button "Next image" at bounding box center [652, 204] width 34 height 45
click at [654, 206] on button "Next image" at bounding box center [652, 204] width 34 height 45
click at [655, 208] on button "Next image" at bounding box center [652, 204] width 34 height 45
click at [653, 206] on button "Next image" at bounding box center [652, 204] width 34 height 45
click at [653, 205] on button "Next image" at bounding box center [652, 204] width 34 height 45
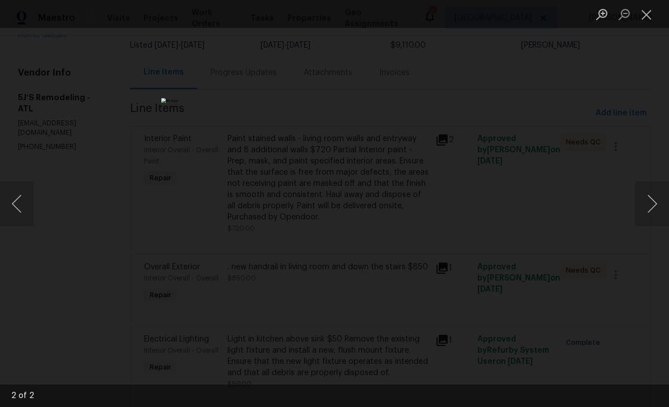
click at [645, 18] on button "Close lightbox" at bounding box center [646, 14] width 22 height 20
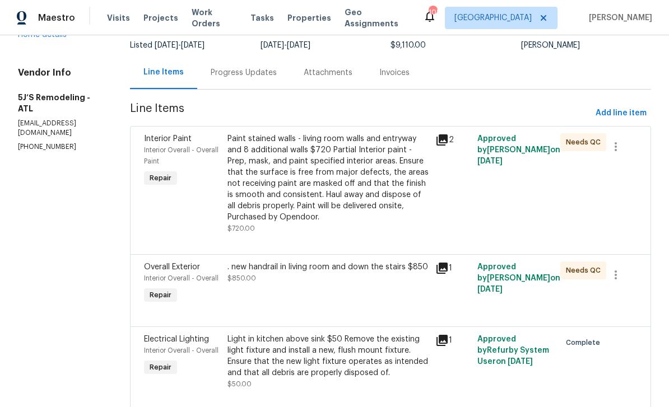
click at [408, 188] on div "Paint stained walls - living room walls and entryway and 8 additional walls $72…" at bounding box center [328, 178] width 202 height 90
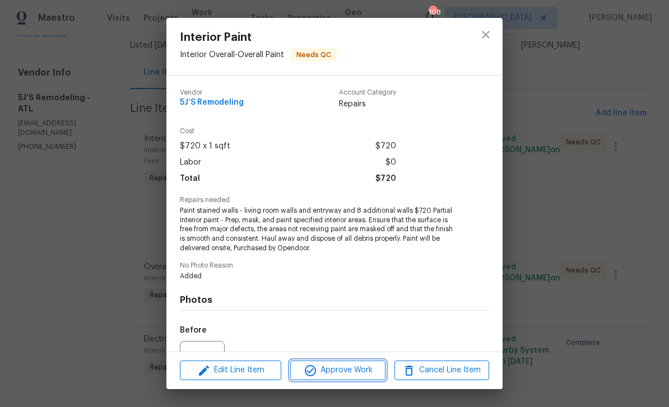
click at [366, 374] on span "Approve Work" at bounding box center [338, 371] width 88 height 14
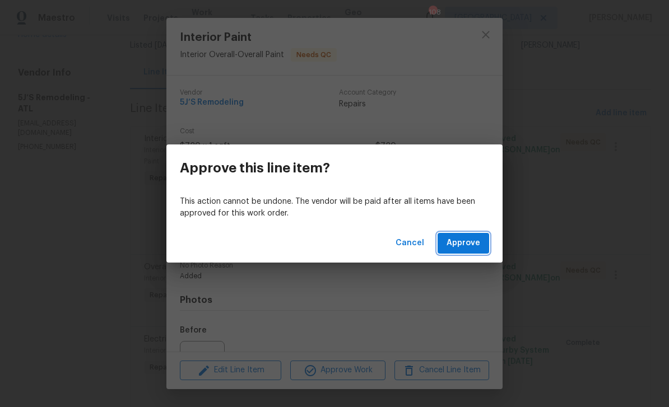
click at [481, 246] on button "Approve" at bounding box center [464, 243] width 52 height 21
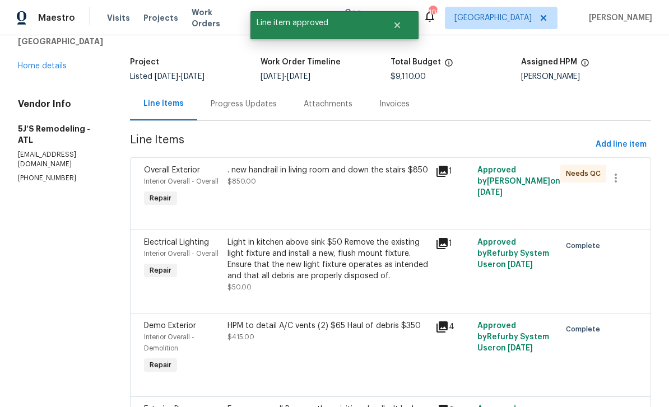
scroll to position [58, 0]
click at [402, 197] on div ". new handrail in living room and down the stairs $850 $850.00" at bounding box center [328, 187] width 208 height 52
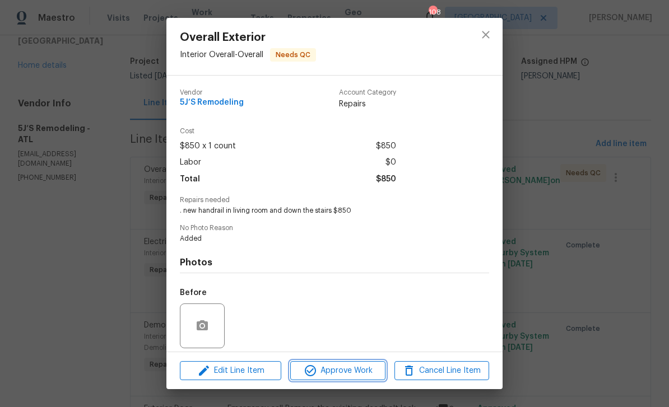
click at [366, 369] on span "Approve Work" at bounding box center [338, 371] width 88 height 14
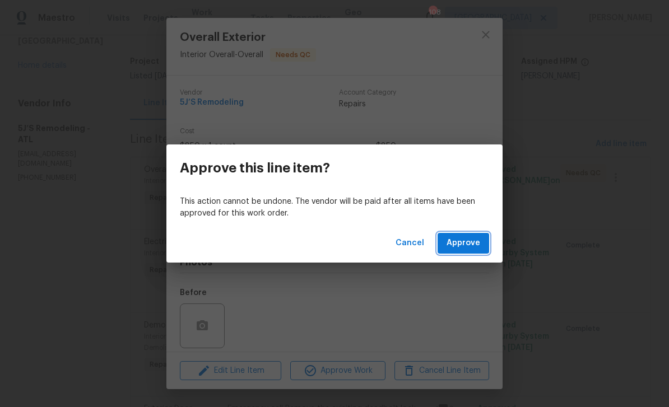
click at [477, 241] on span "Approve" at bounding box center [464, 243] width 34 height 14
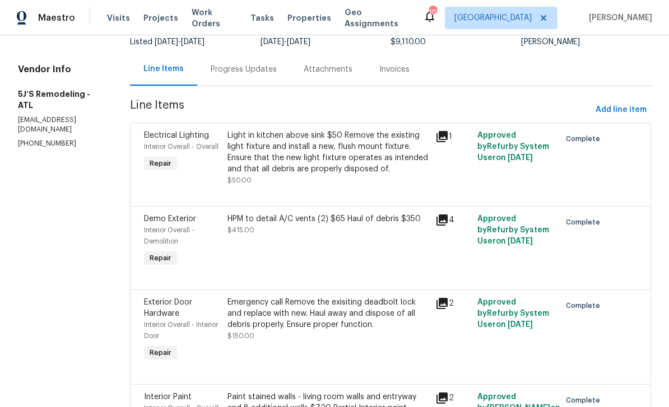
scroll to position [-11, 0]
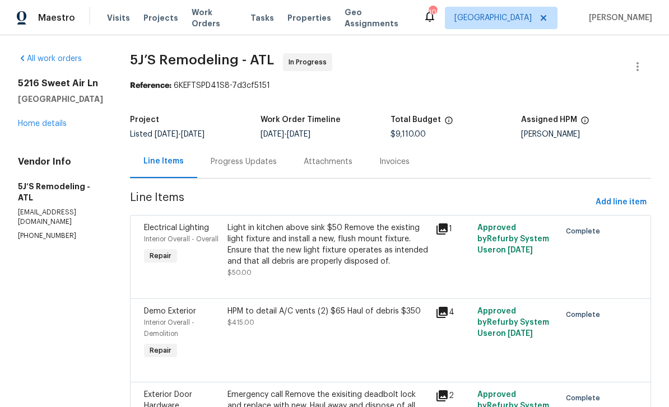
click at [220, 21] on span "Work Orders" at bounding box center [214, 18] width 45 height 22
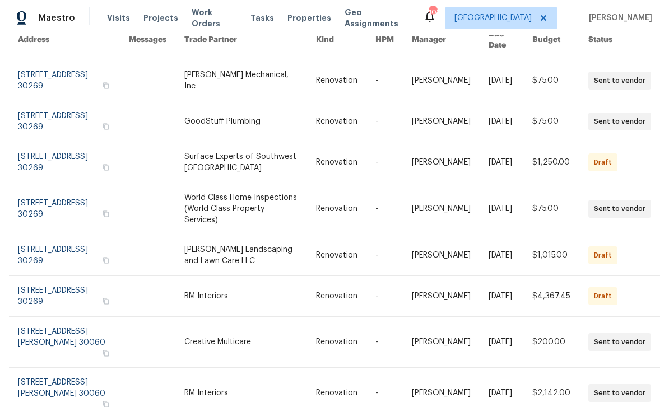
scroll to position [114, 0]
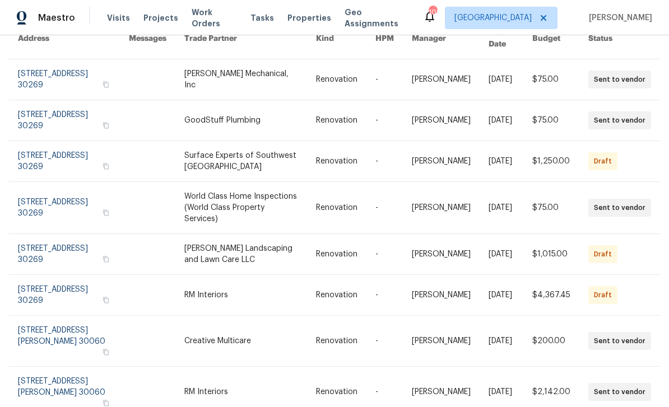
click at [250, 178] on link at bounding box center [250, 161] width 132 height 40
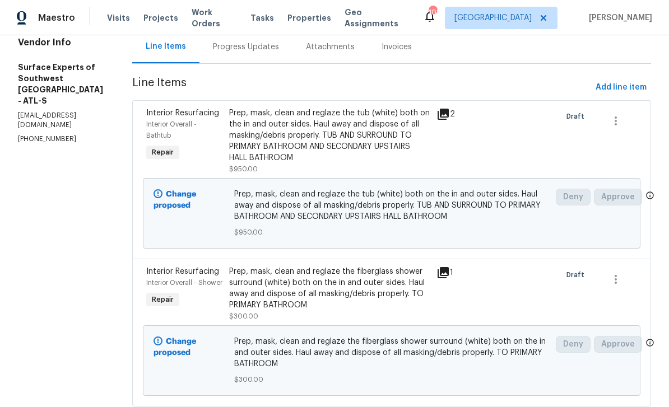
click at [442, 118] on icon at bounding box center [442, 114] width 13 height 13
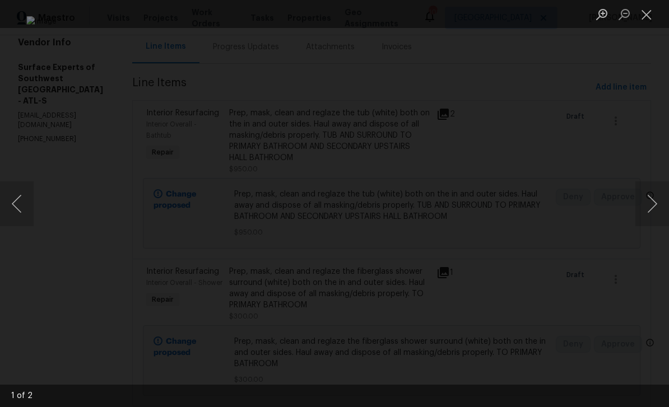
click at [653, 205] on button "Next image" at bounding box center [652, 204] width 34 height 45
click at [656, 203] on button "Next image" at bounding box center [652, 204] width 34 height 45
click at [654, 203] on button "Next image" at bounding box center [652, 204] width 34 height 45
click at [642, 18] on button "Close lightbox" at bounding box center [646, 14] width 22 height 20
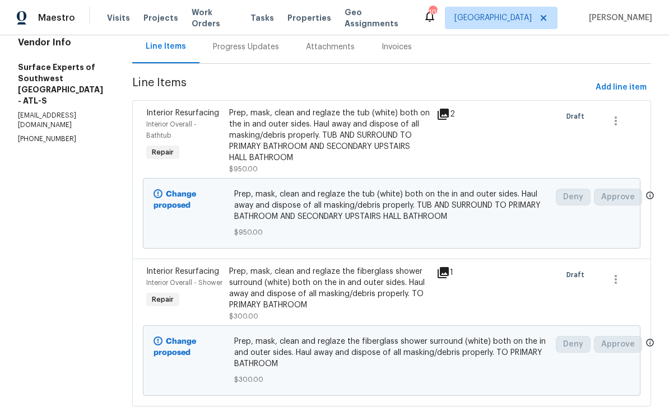
click at [449, 277] on icon at bounding box center [443, 272] width 11 height 11
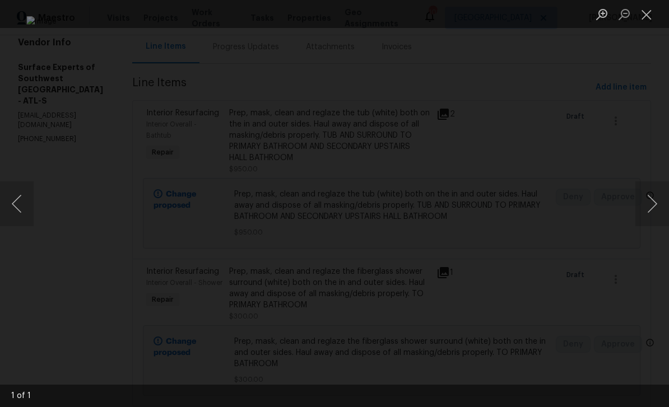
click at [649, 201] on button "Next image" at bounding box center [652, 204] width 34 height 45
click at [648, 18] on button "Close lightbox" at bounding box center [646, 14] width 22 height 20
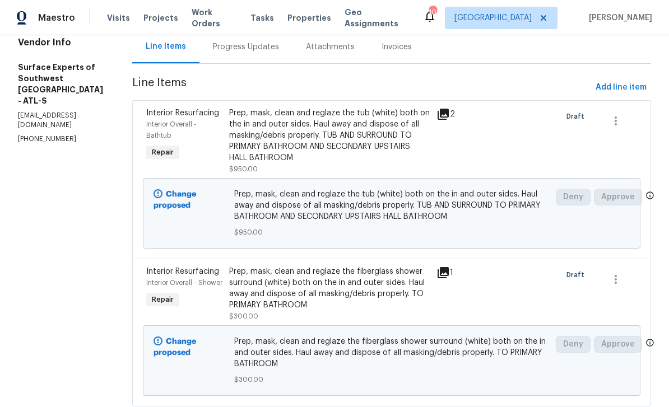
click at [219, 22] on span "Work Orders" at bounding box center [214, 18] width 45 height 22
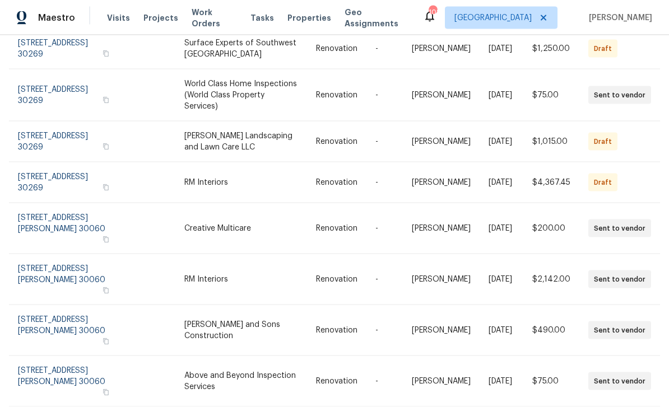
scroll to position [36, 0]
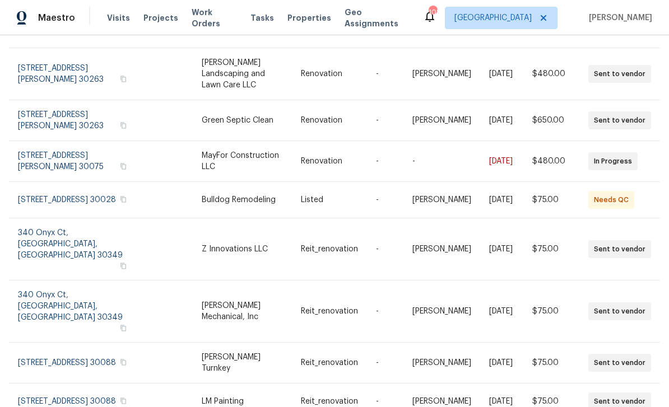
click at [265, 281] on link at bounding box center [251, 312] width 99 height 62
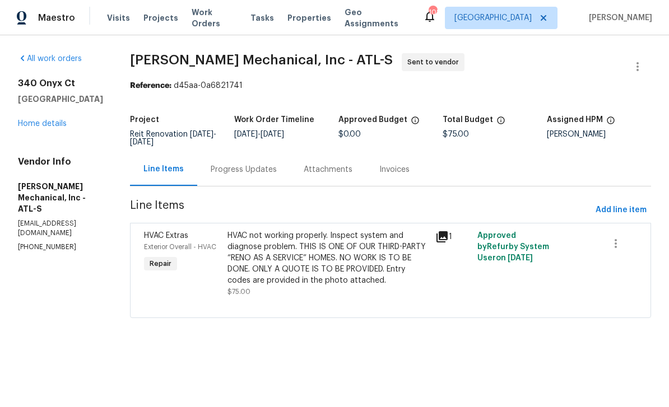
click at [448, 235] on icon at bounding box center [441, 236] width 11 height 11
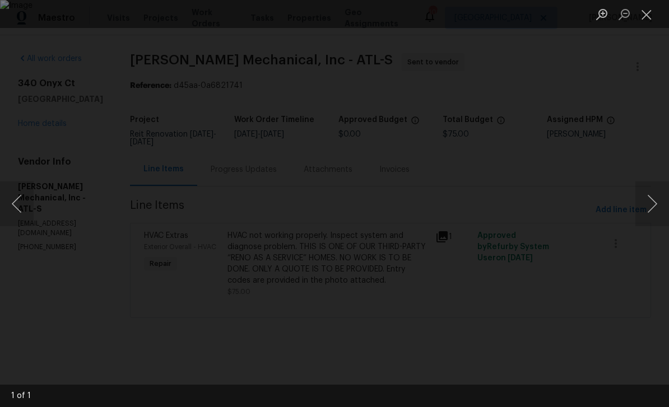
click at [627, 132] on div "Lightbox" at bounding box center [334, 203] width 669 height 407
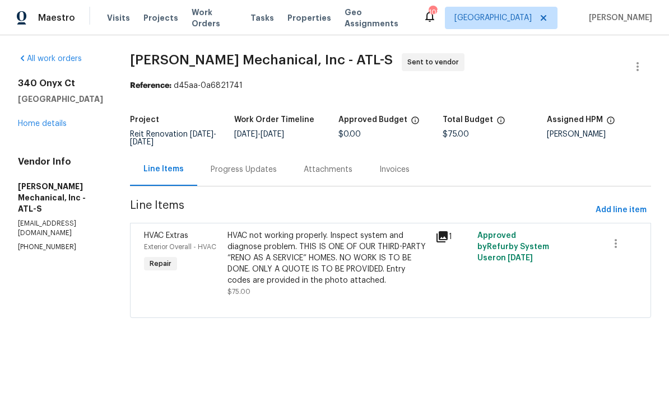
click at [277, 170] on div "Progress Updates" at bounding box center [244, 169] width 66 height 11
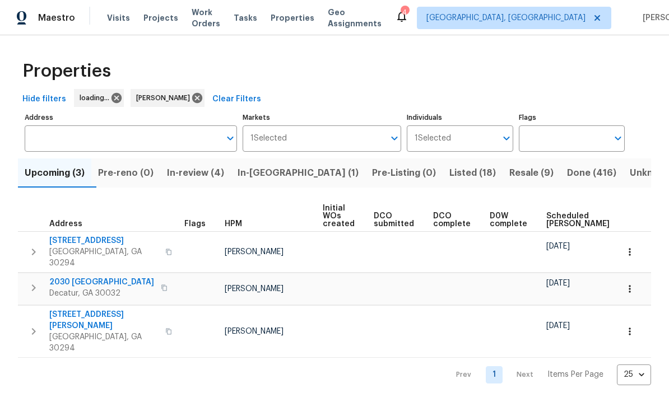
click at [509, 174] on span "Resale (9)" at bounding box center [531, 173] width 44 height 16
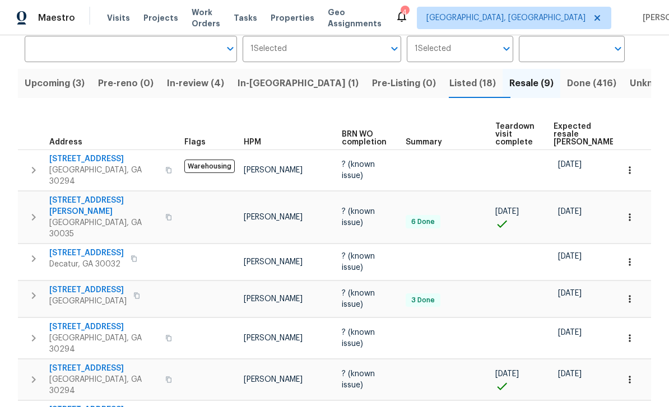
scroll to position [90, 0]
